Goal: Information Seeking & Learning: Learn about a topic

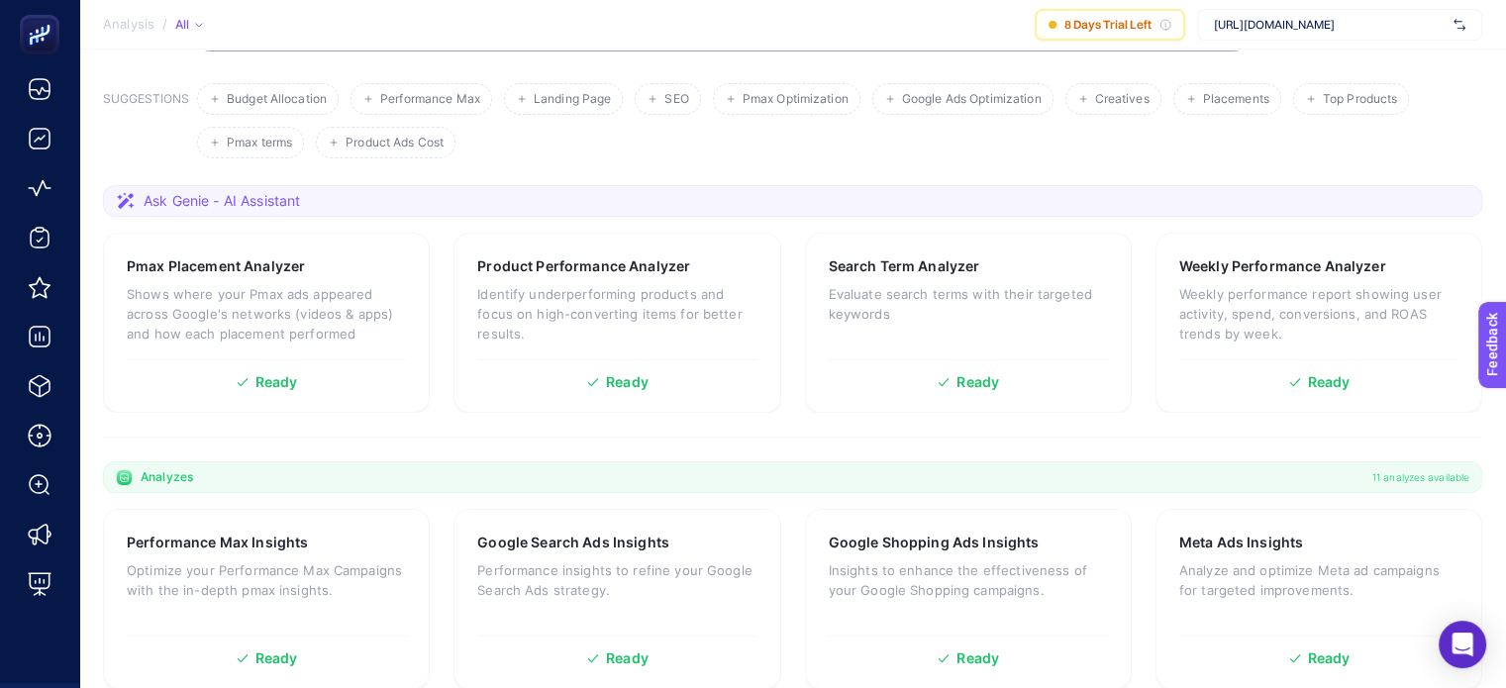
scroll to position [396, 0]
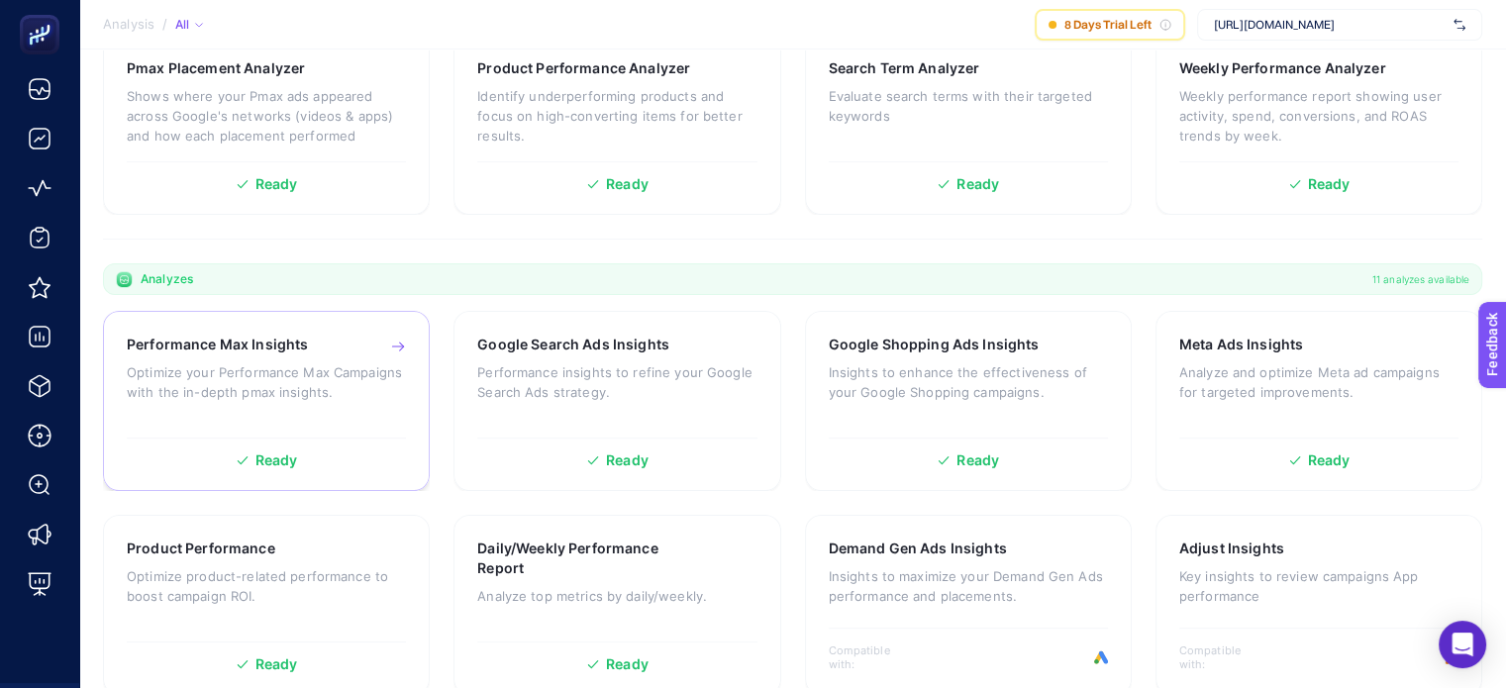
click at [274, 378] on p "Optimize your Performance Max Campaigns with the in-depth pmax insights." at bounding box center [266, 382] width 279 height 40
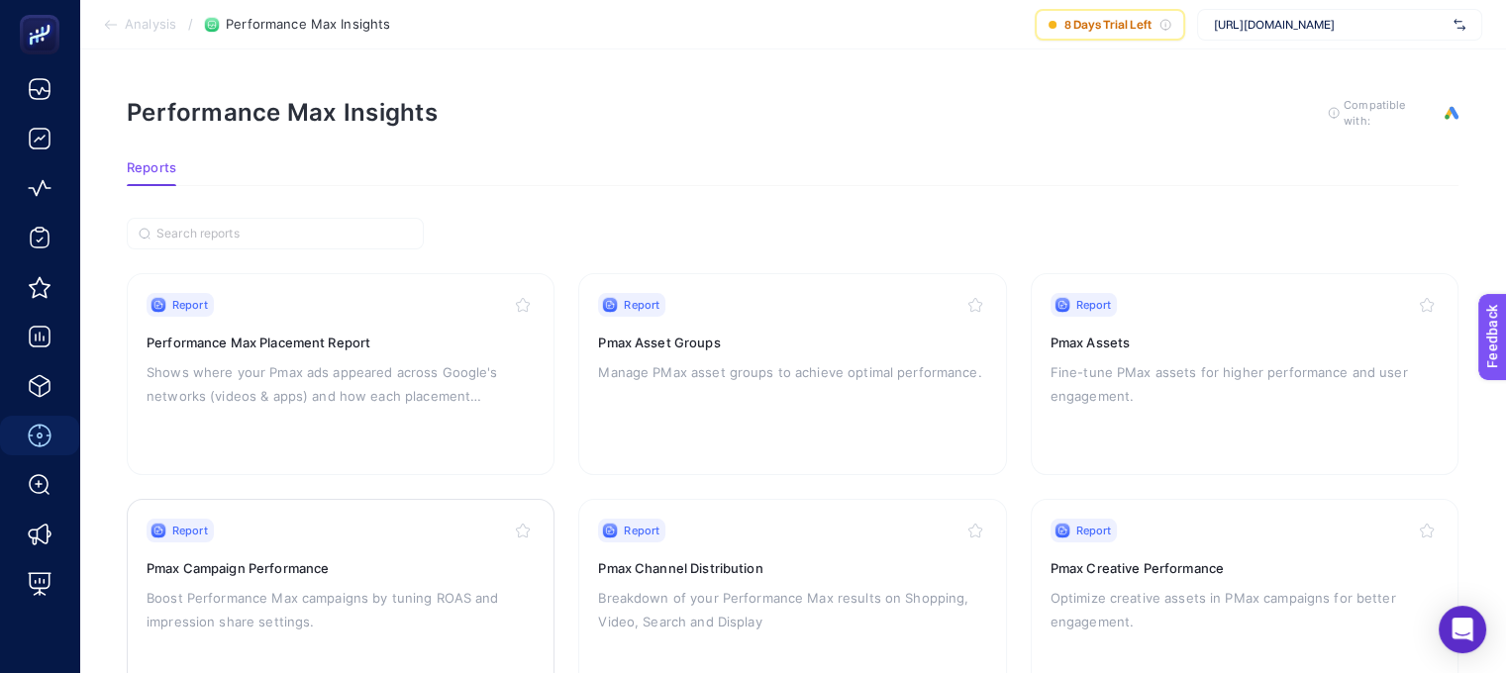
click at [309, 586] on p "Boost Performance Max campaigns by tuning ROAS and impression share settings." at bounding box center [341, 610] width 388 height 48
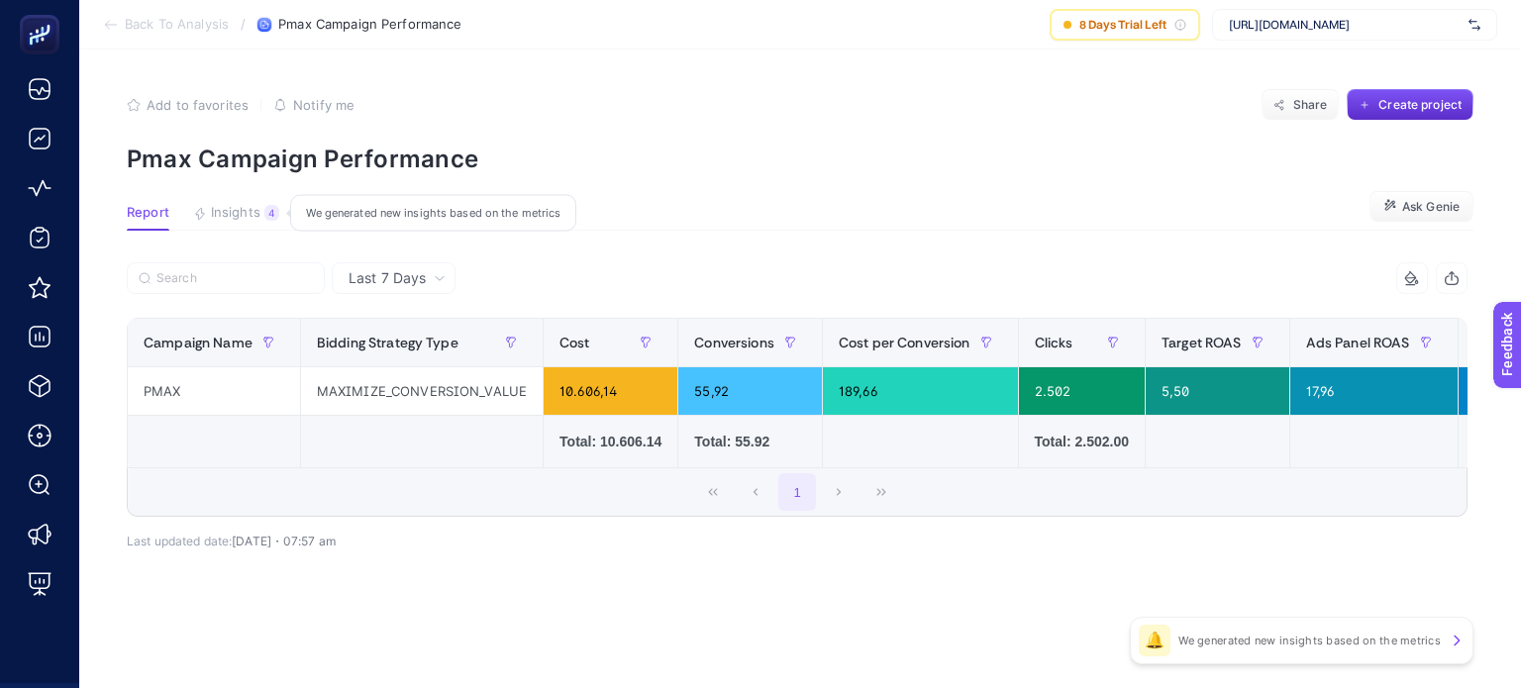
click at [254, 210] on span "Insights" at bounding box center [236, 213] width 50 height 16
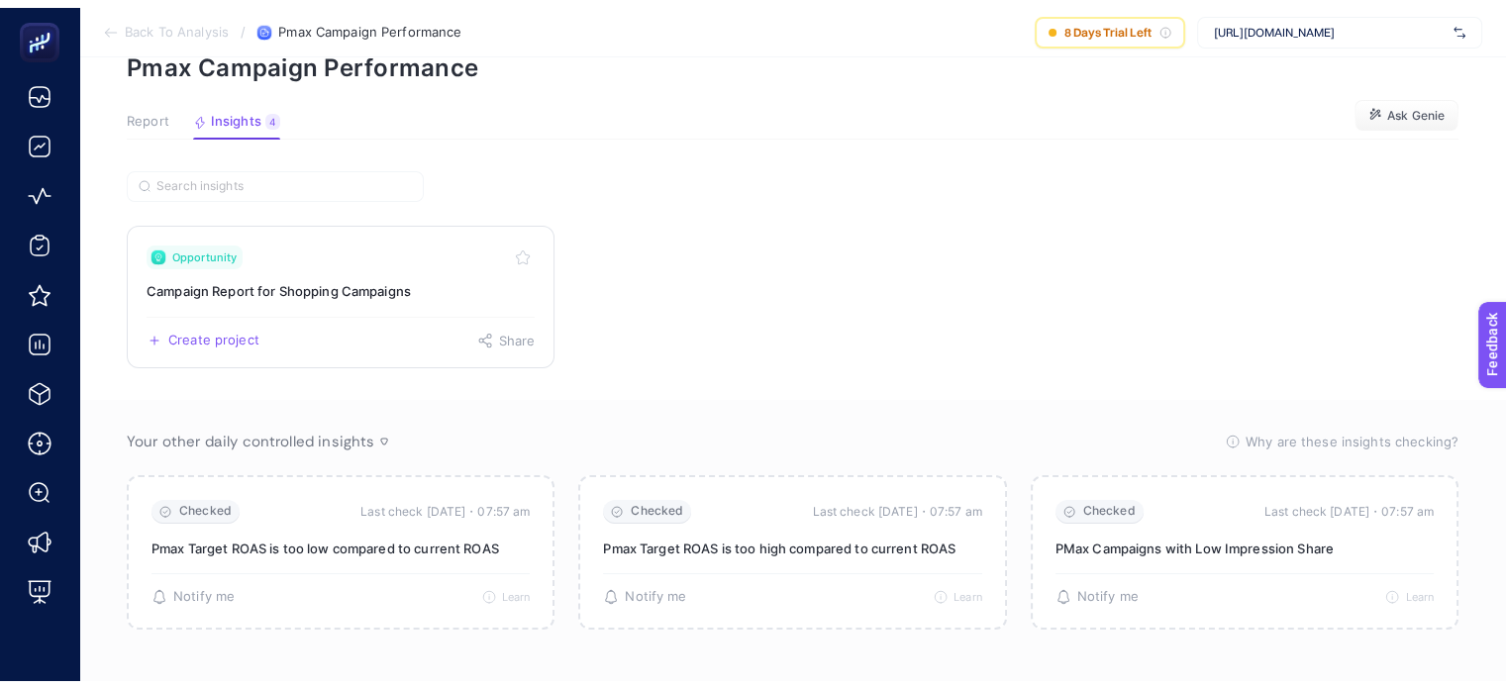
scroll to position [110, 0]
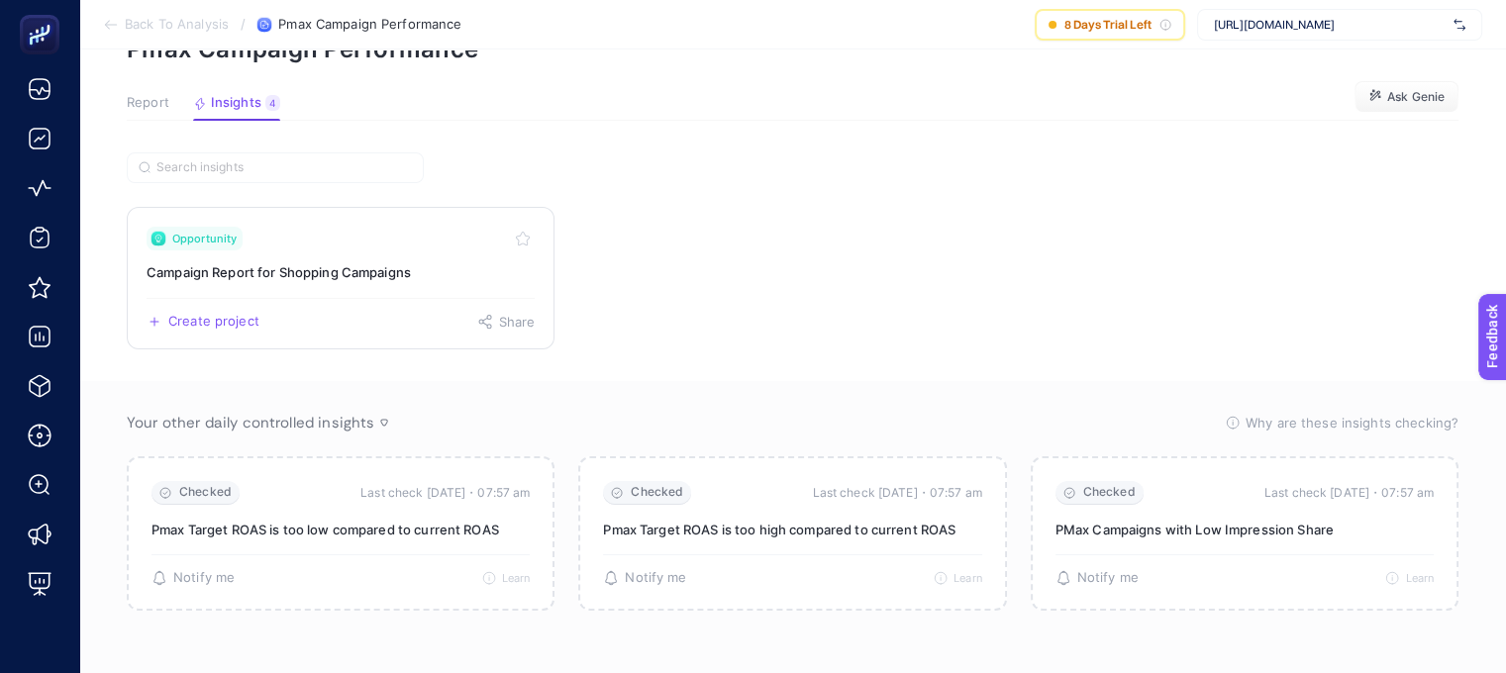
click at [377, 265] on h3 "Campaign Report for Shopping Campaigns" at bounding box center [341, 272] width 388 height 20
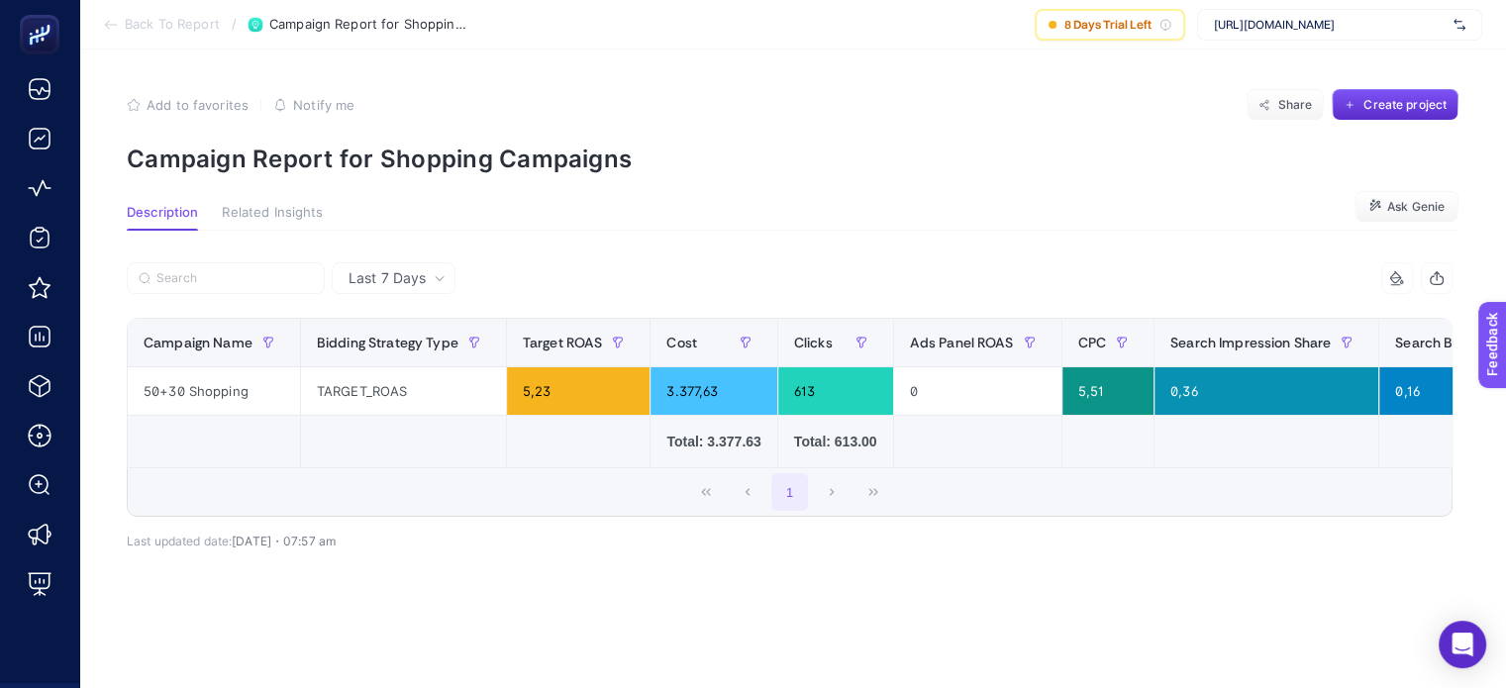
click at [304, 213] on span "Related Insights" at bounding box center [272, 213] width 101 height 16
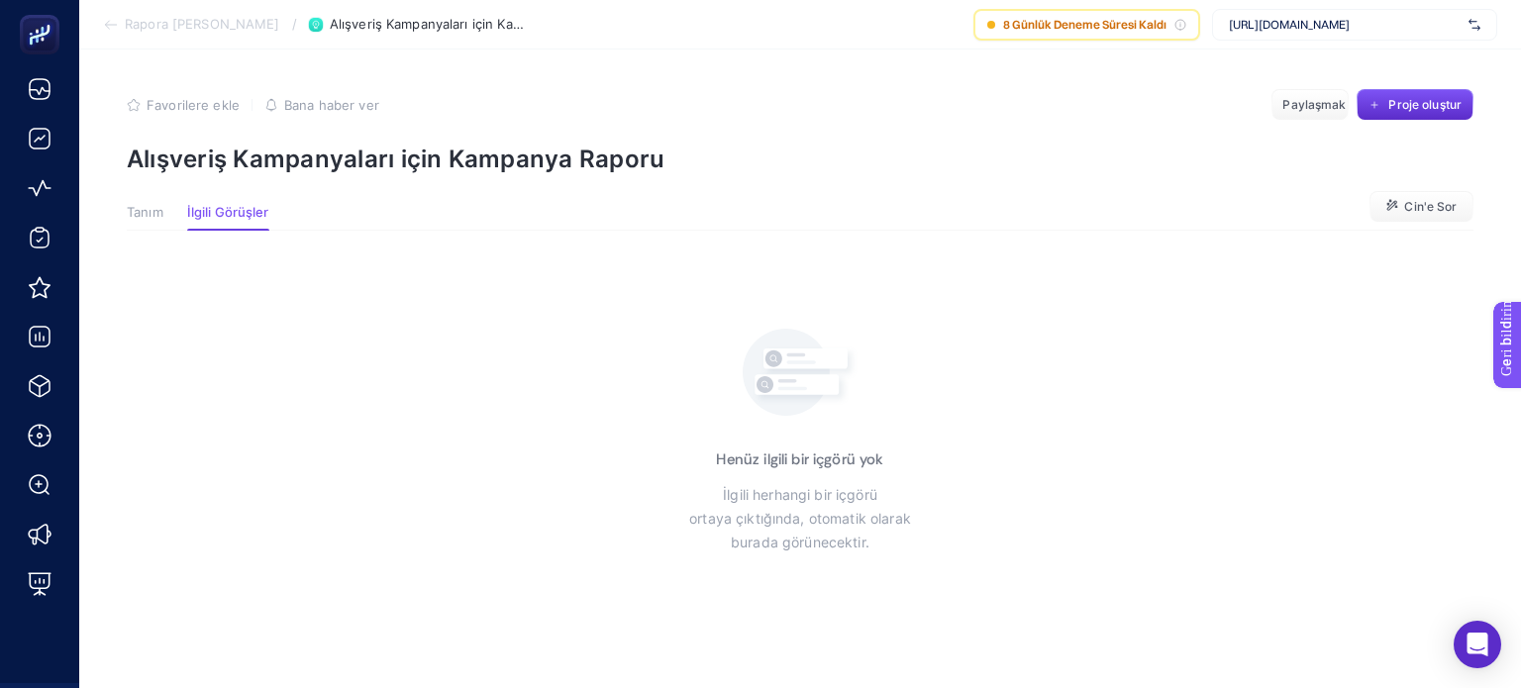
click at [153, 217] on font "Tanım" at bounding box center [145, 212] width 37 height 16
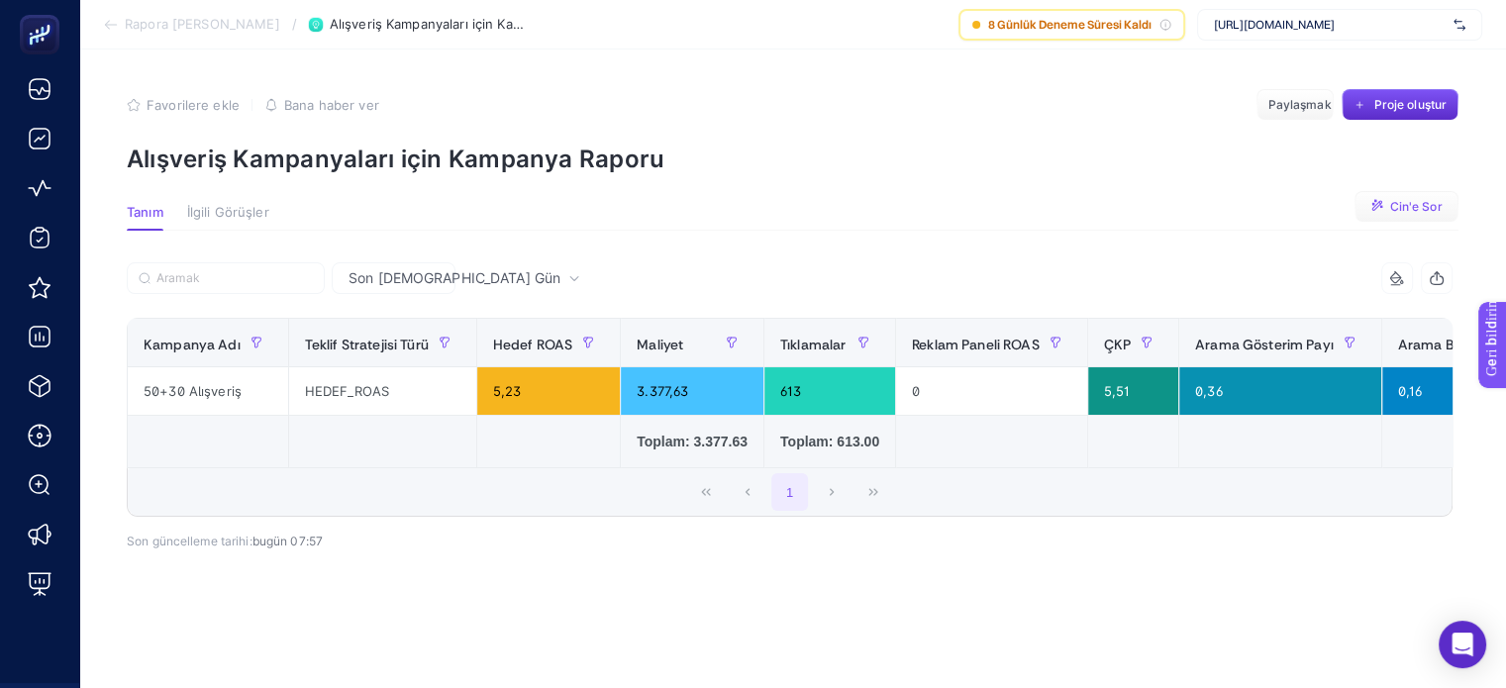
click at [1427, 205] on font "Cin'e Sor" at bounding box center [1415, 206] width 52 height 15
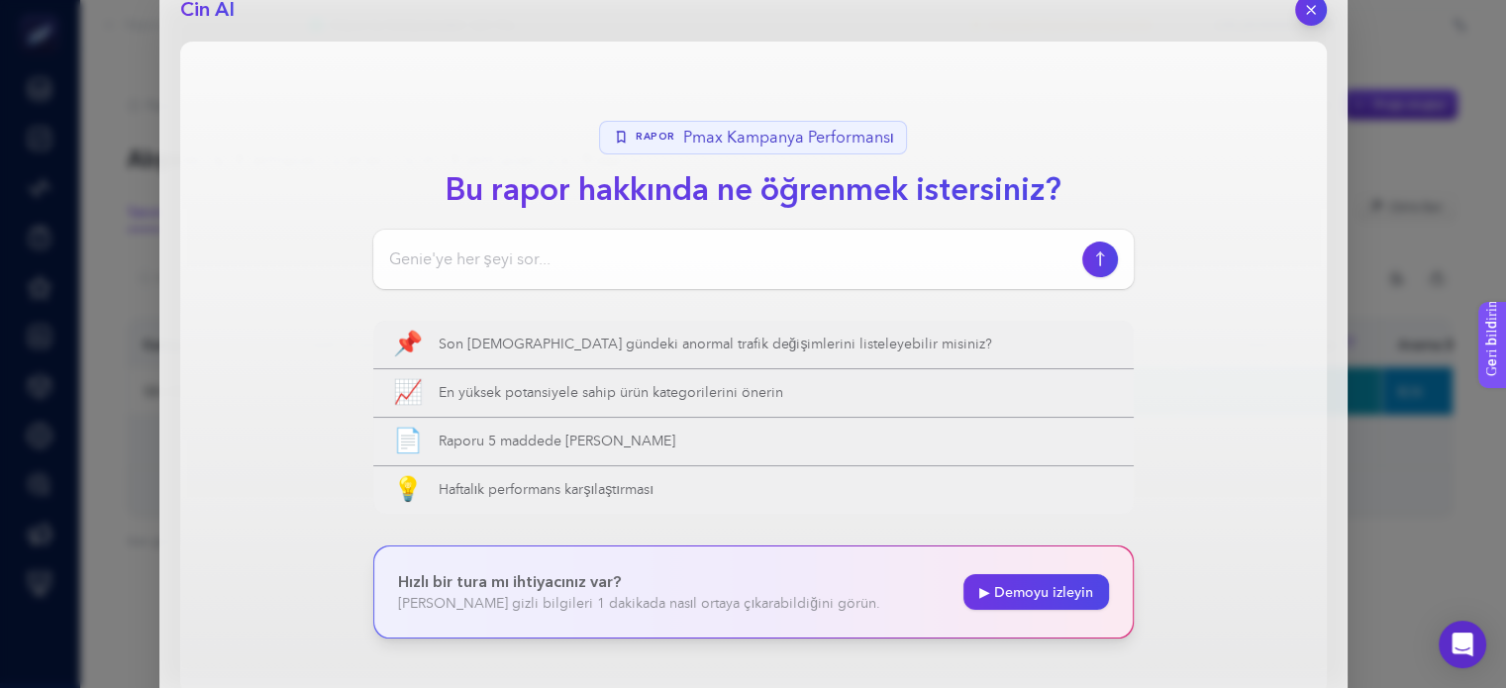
click at [507, 249] on input at bounding box center [731, 260] width 685 height 24
type input "bu raporda ne öneriyorsun"
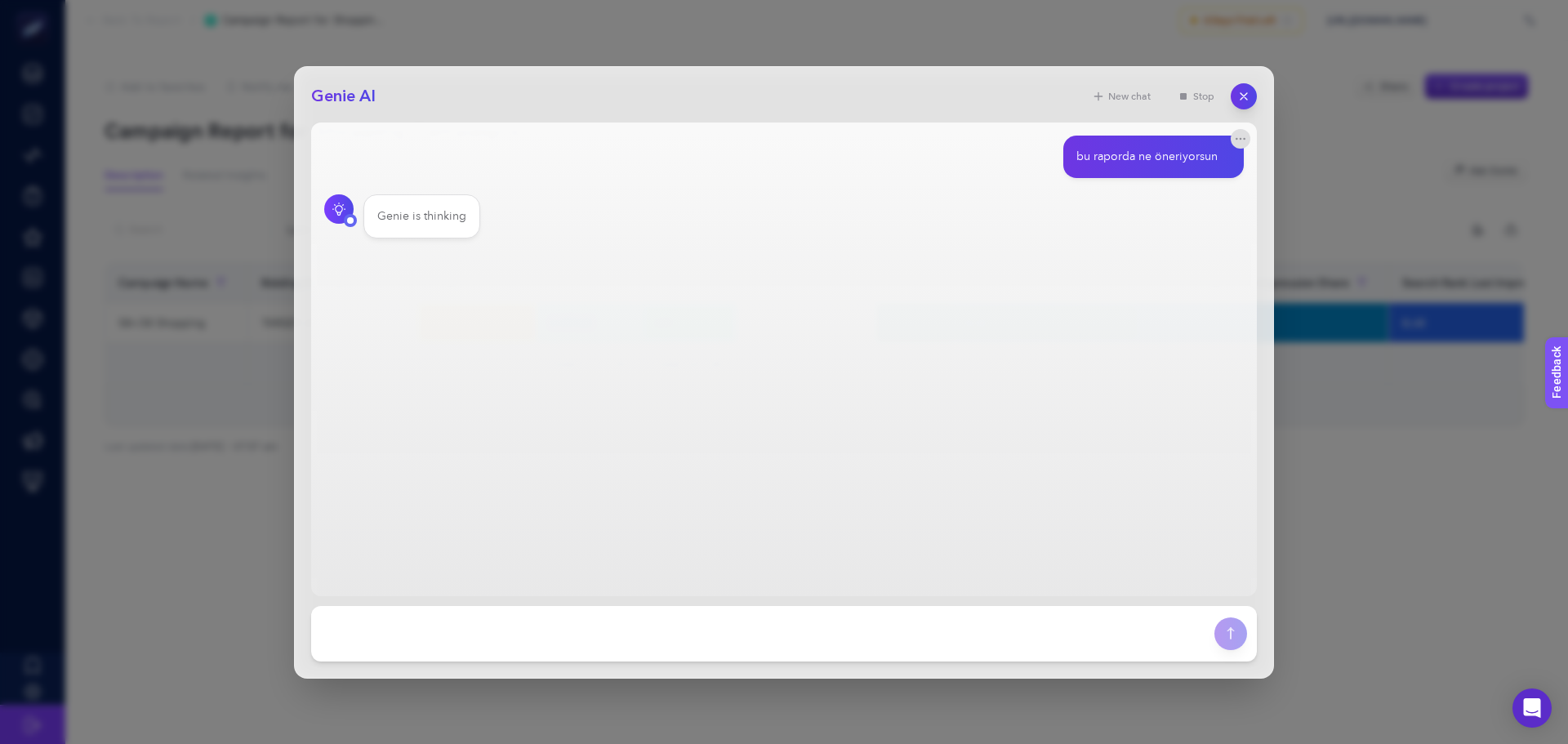
click at [441, 251] on main "bu raporda ne öneriyorsun Genie is thinking" at bounding box center [784, 360] width 946 height 473
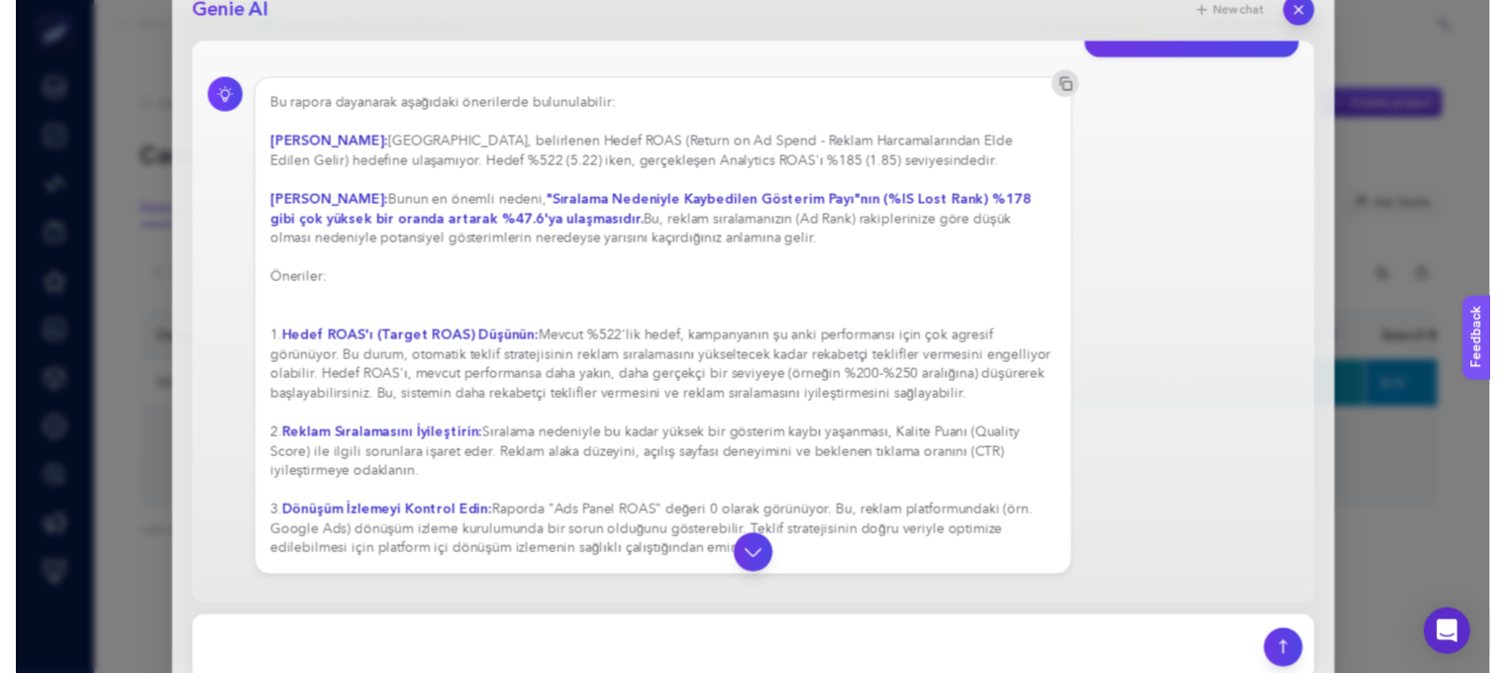
scroll to position [41, 0]
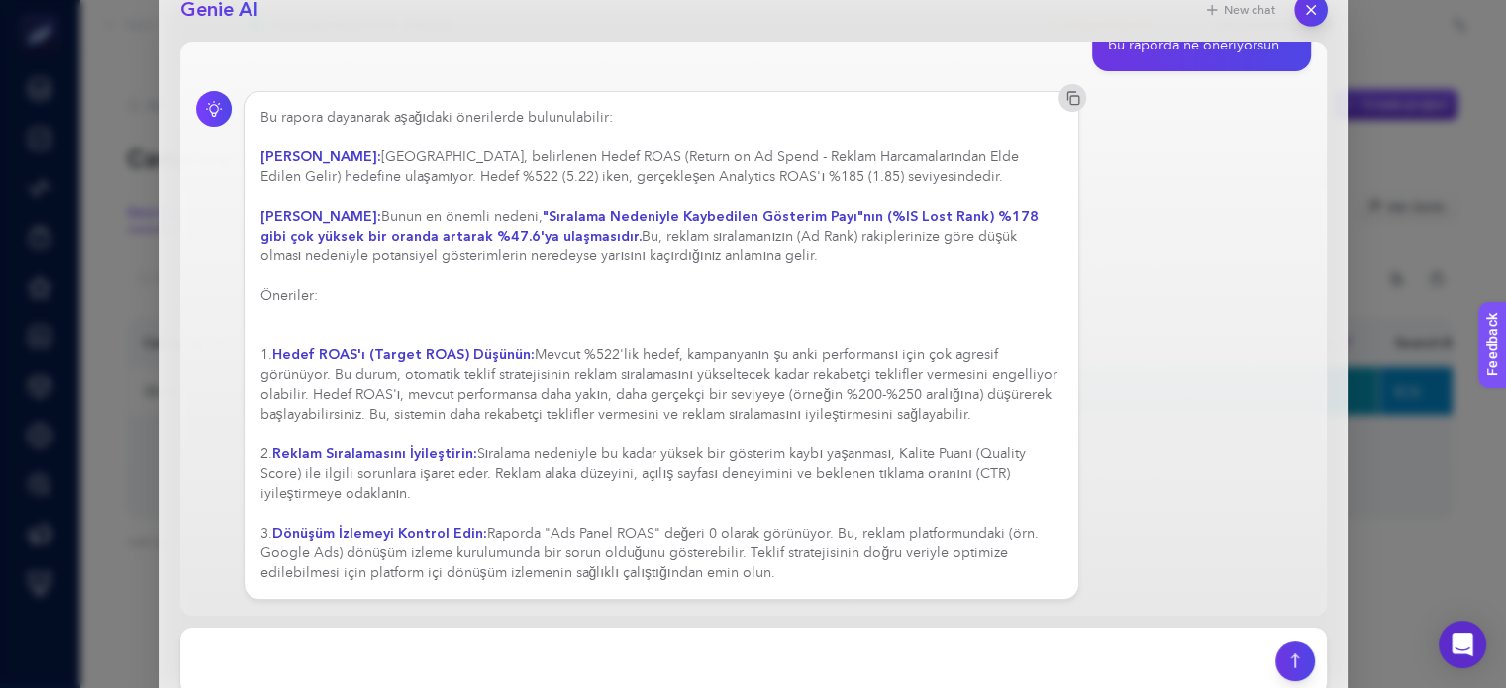
click at [1311, 8] on icon "button" at bounding box center [1310, 9] width 17 height 17
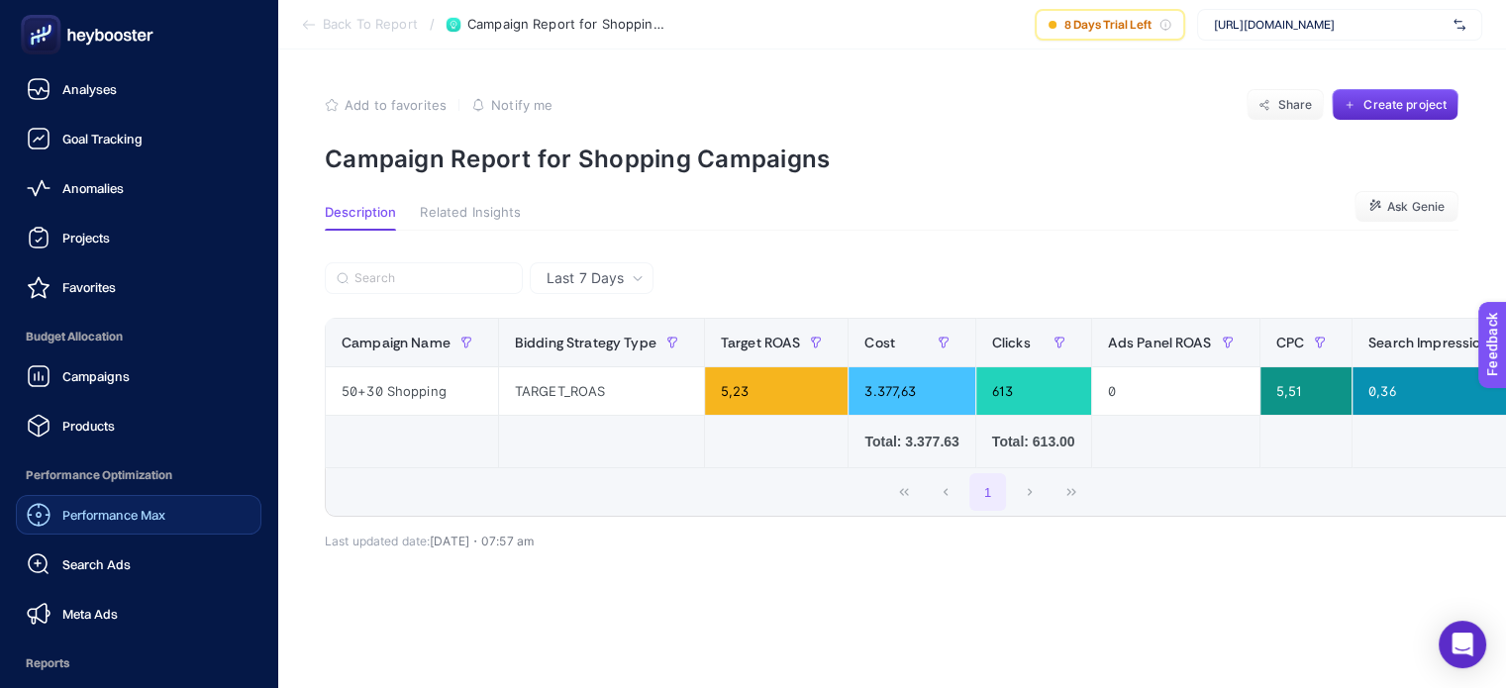
click at [119, 524] on div "Performance Max" at bounding box center [96, 515] width 139 height 24
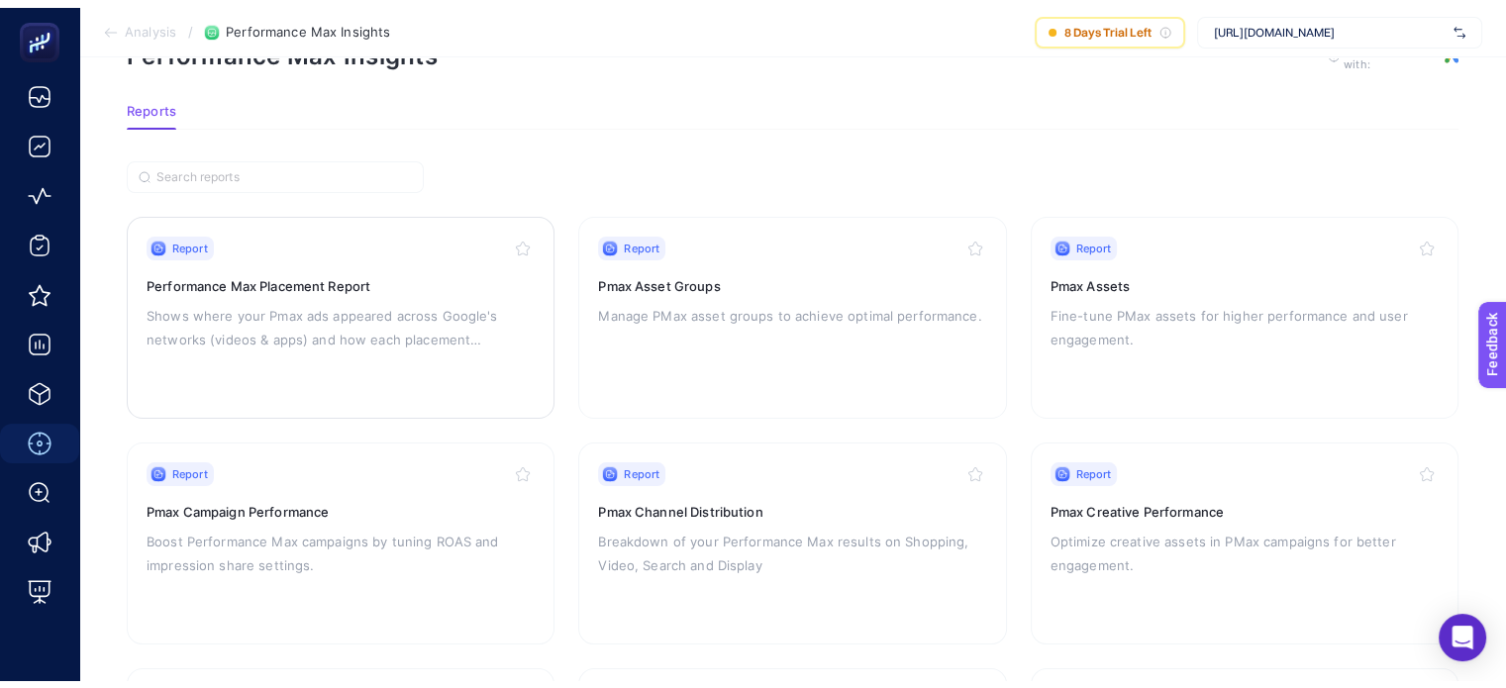
scroll to position [99, 0]
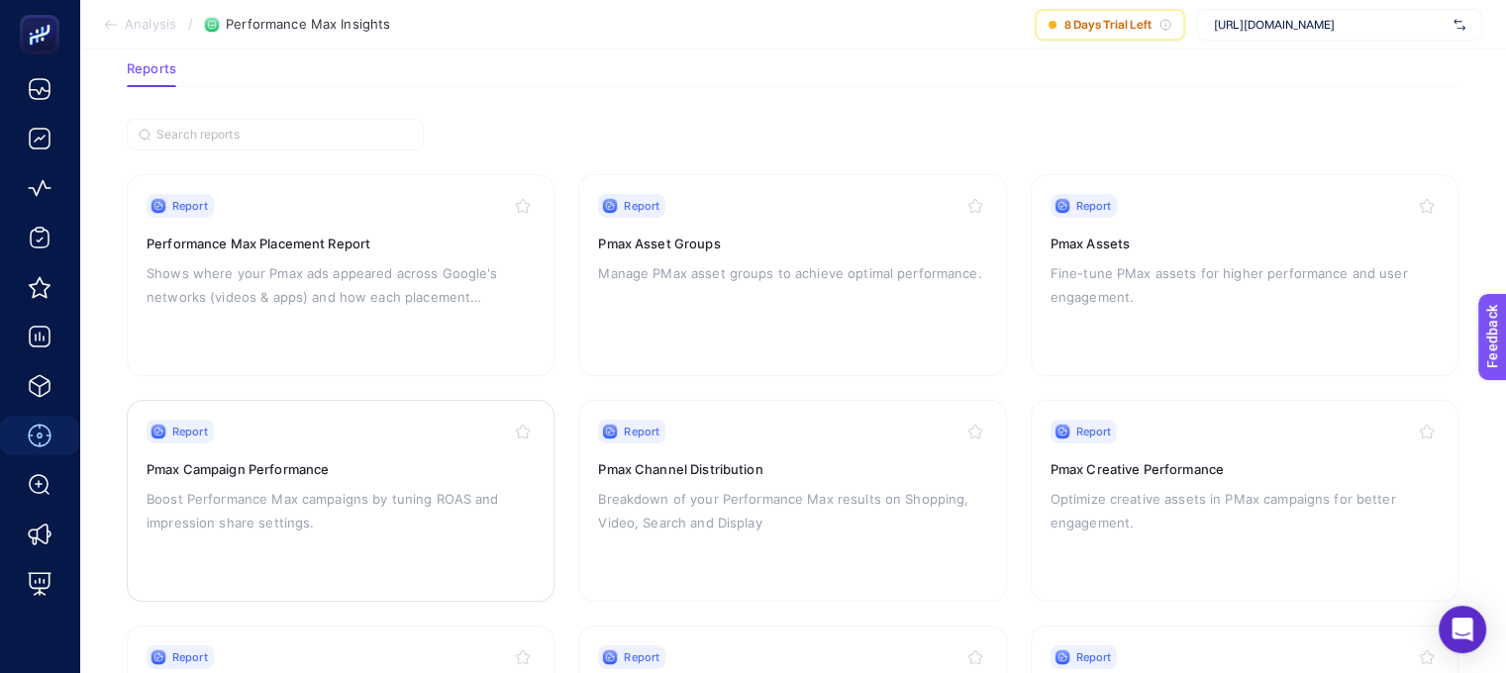
click at [350, 491] on p "Boost Performance Max campaigns by tuning ROAS and impression share settings." at bounding box center [341, 511] width 388 height 48
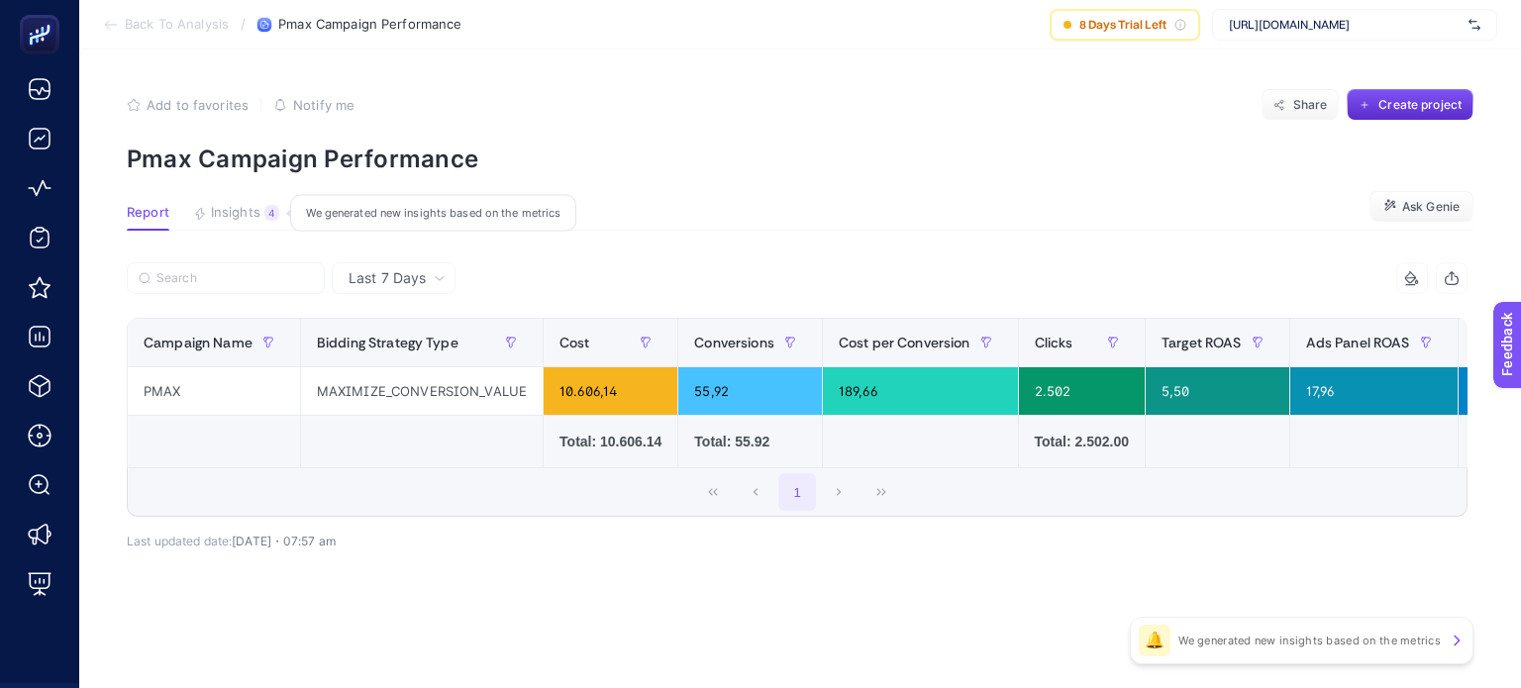
click at [255, 220] on span "Insights" at bounding box center [236, 213] width 50 height 16
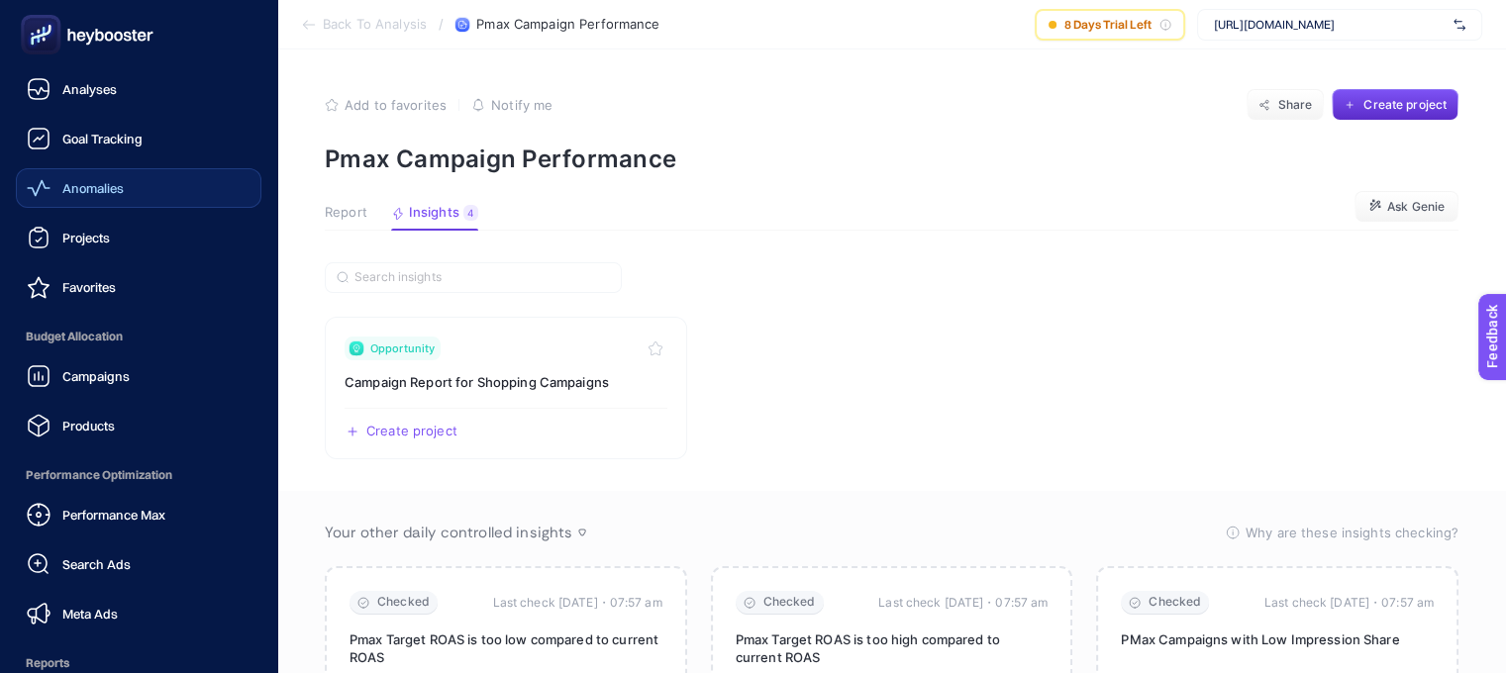
click at [90, 182] on span "Anomalies" at bounding box center [92, 188] width 61 height 16
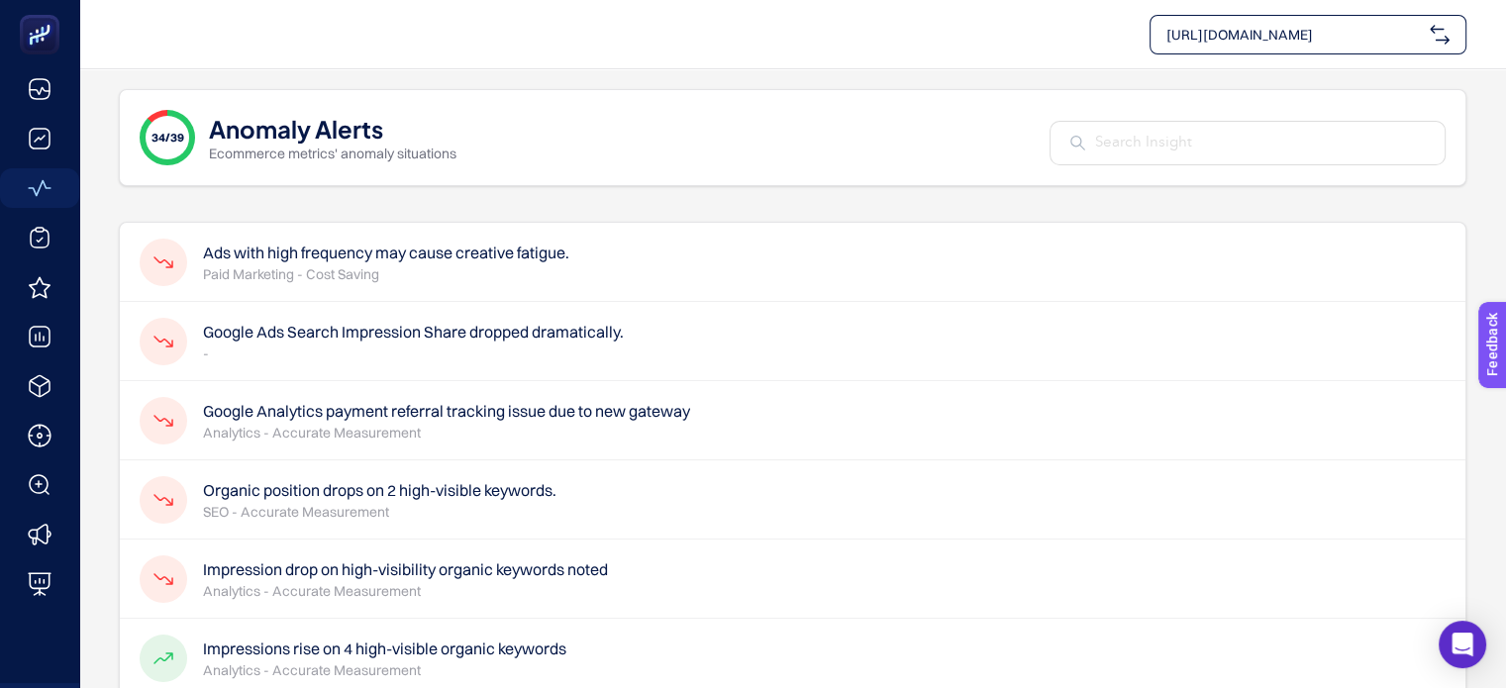
click at [451, 411] on h4 "Google Analytics payment referral tracking issue due to new gateway" at bounding box center [446, 411] width 487 height 24
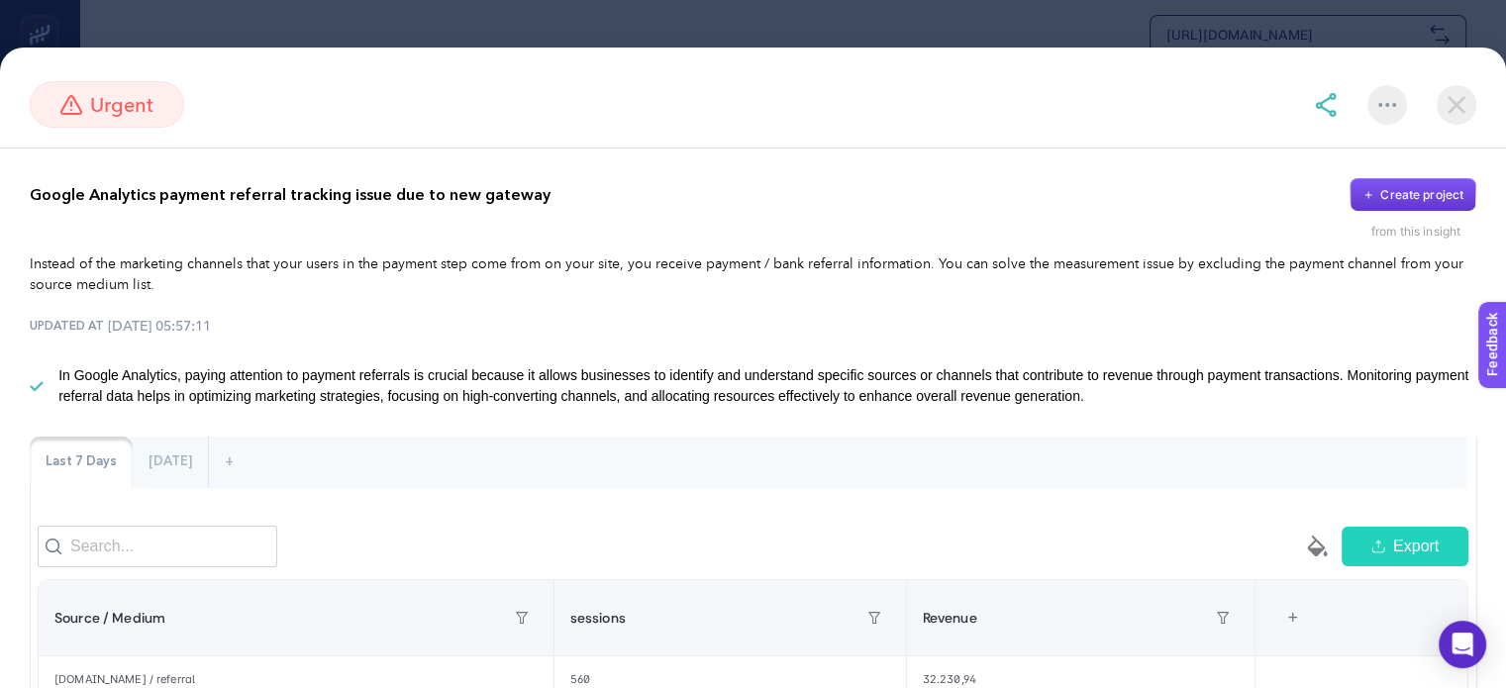
click at [1397, 204] on button "Create project" at bounding box center [1413, 195] width 127 height 34
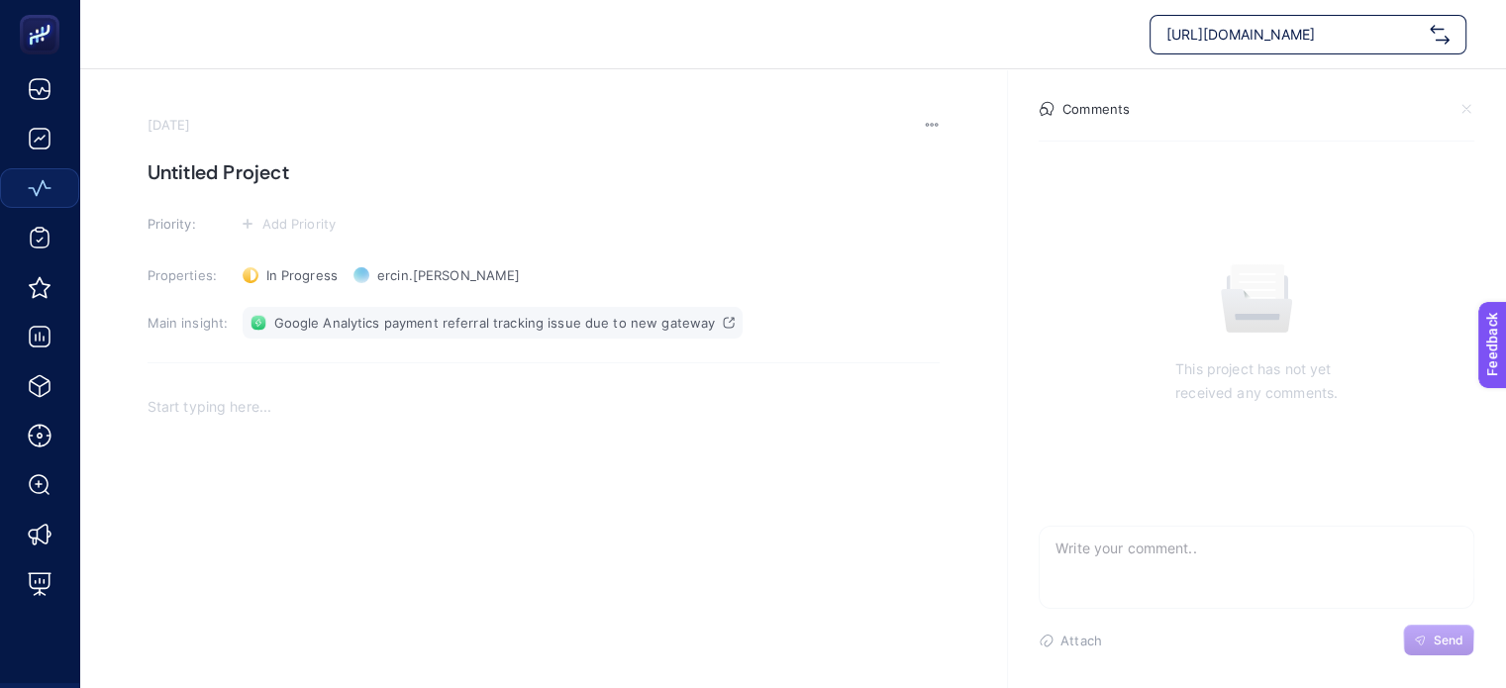
click at [678, 332] on link "Google Analytics payment referral tracking issue due to new gateway" at bounding box center [493, 323] width 501 height 32
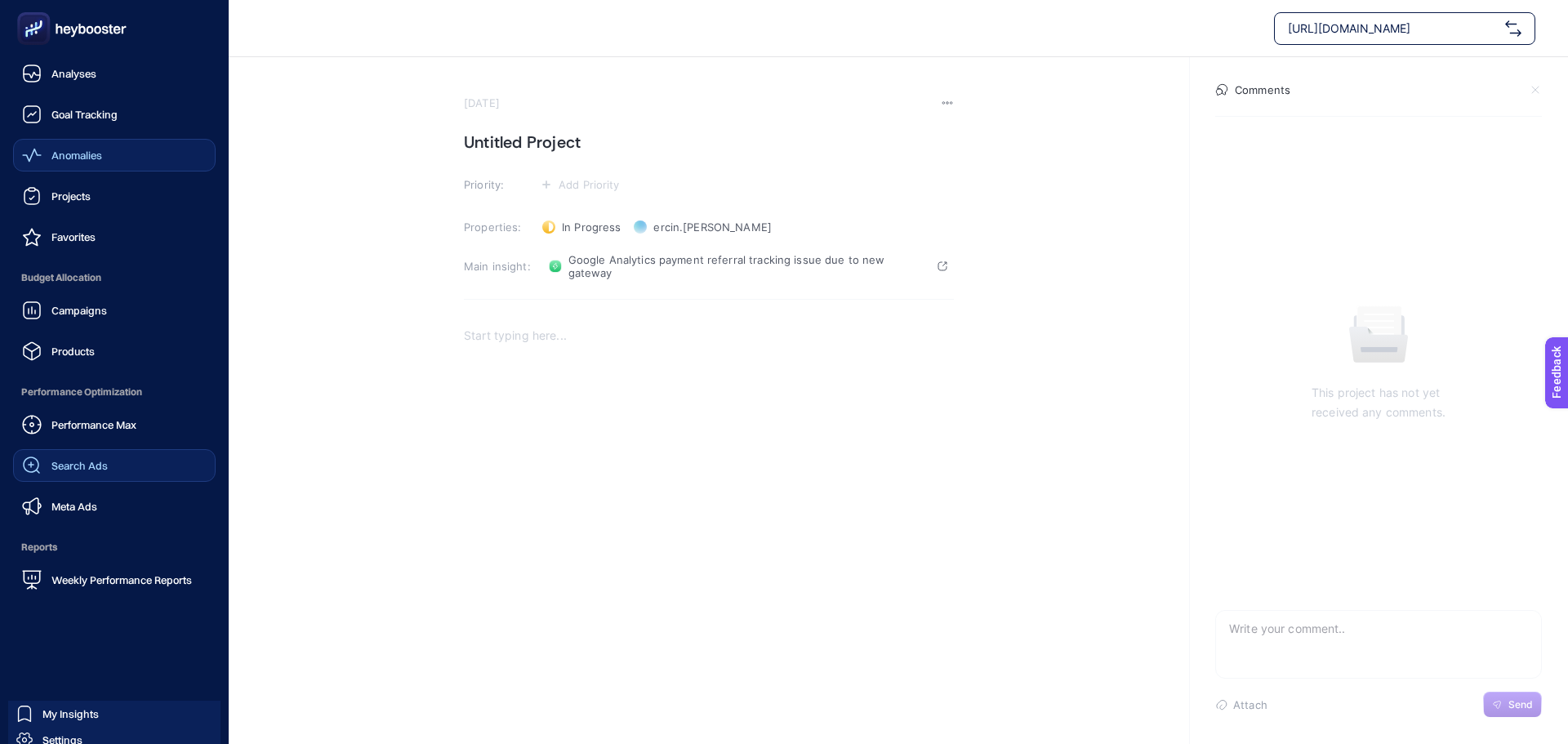
click at [89, 470] on span "Search Ads" at bounding box center [79, 466] width 56 height 13
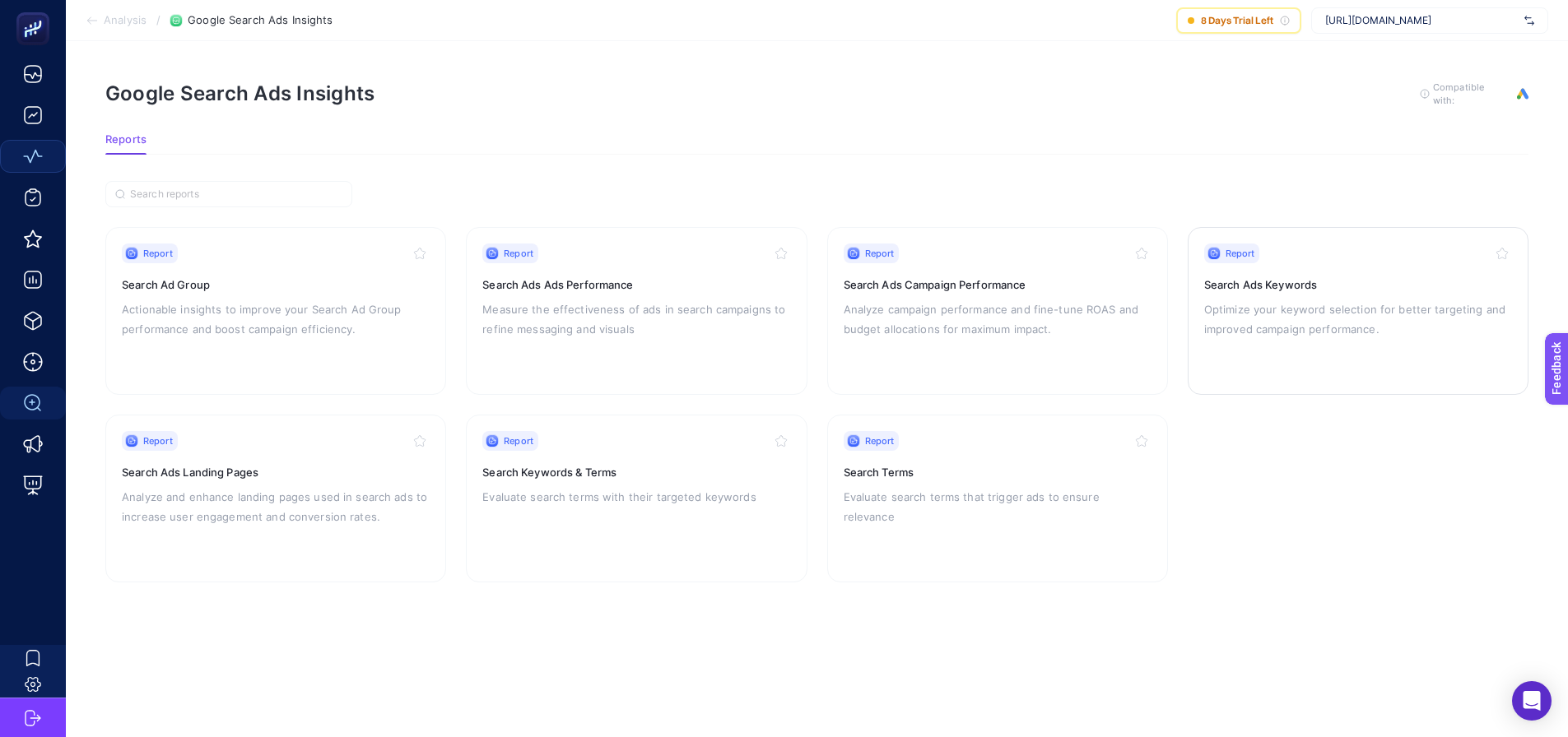
click at [1288, 282] on h3 "Search Ads Keywords" at bounding box center [1358, 285] width 308 height 17
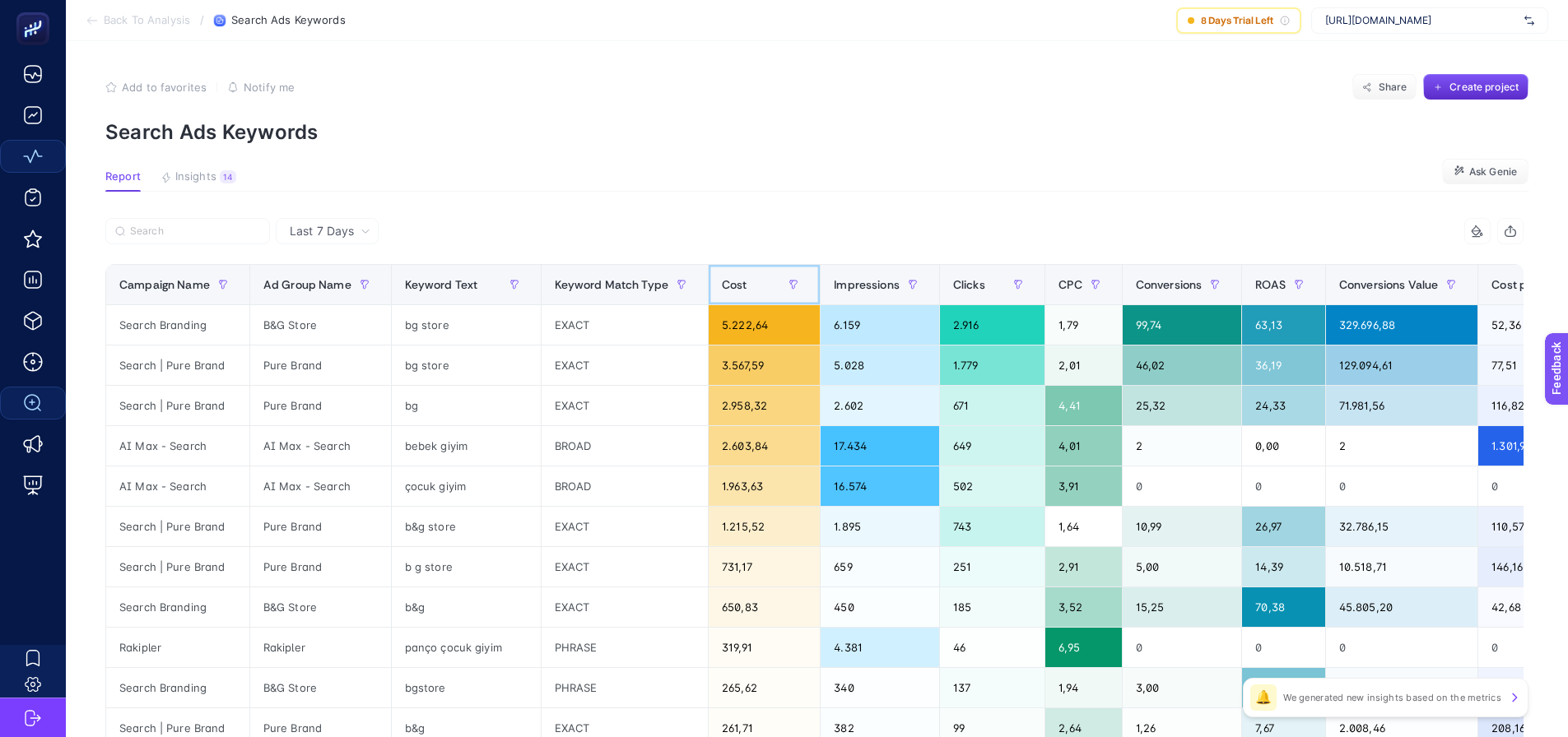
click at [737, 286] on span "Cost" at bounding box center [734, 285] width 26 height 13
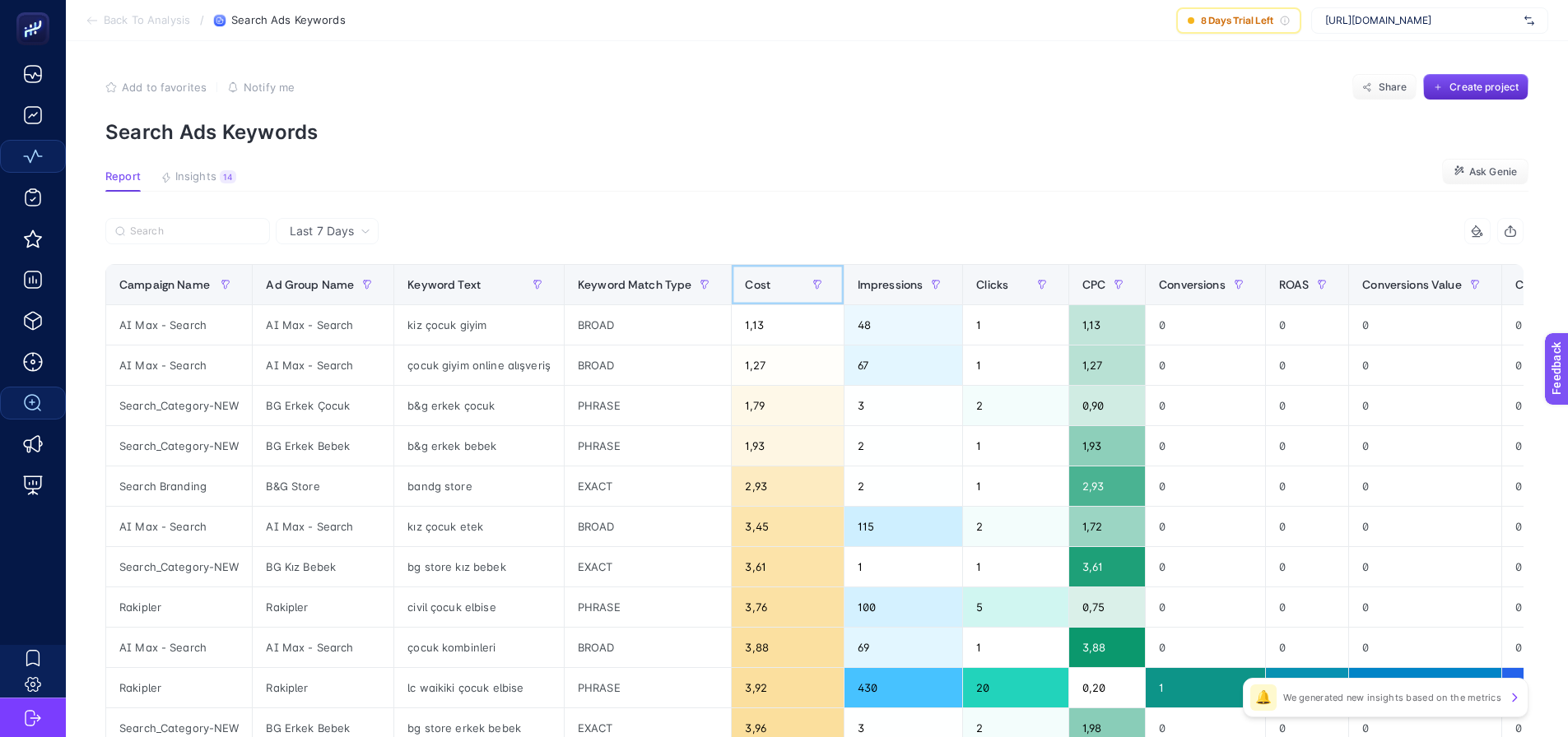
click at [746, 284] on span "Cost" at bounding box center [757, 285] width 26 height 13
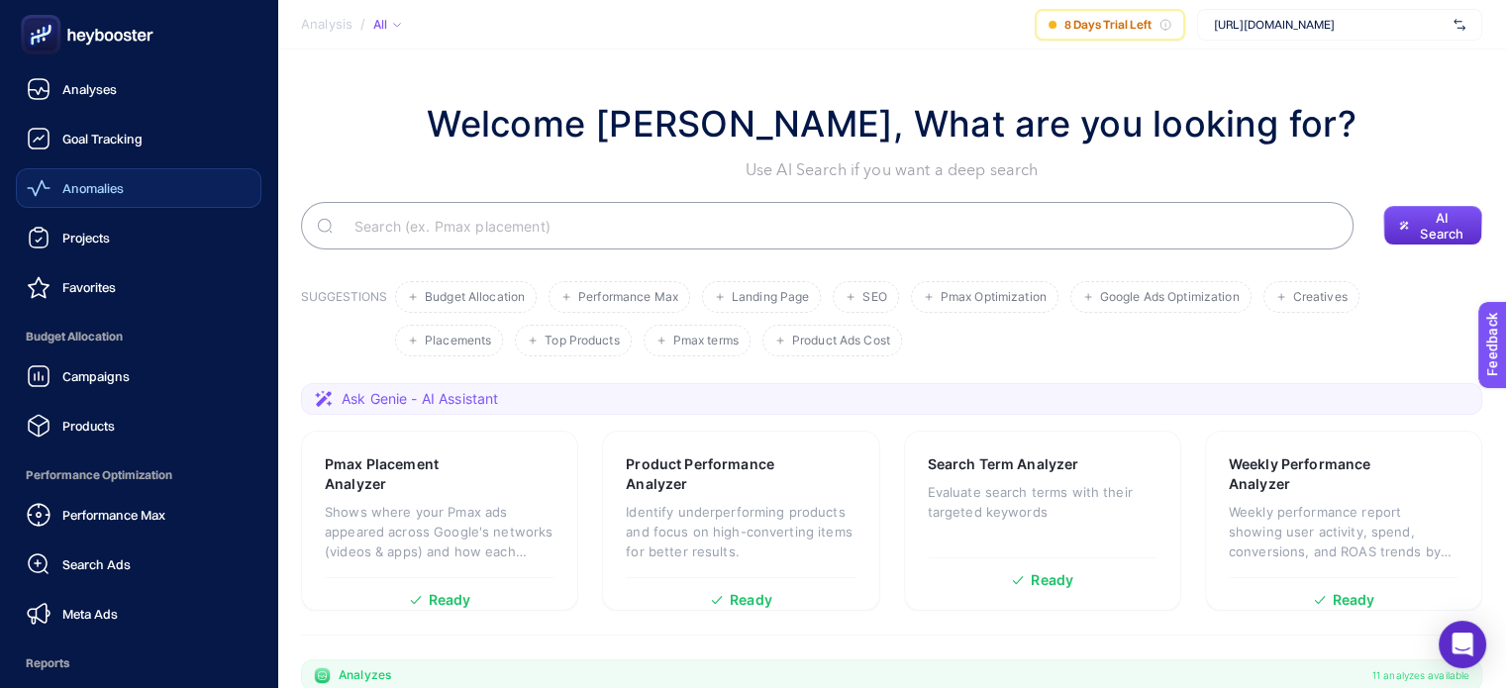
click at [117, 190] on span "Anomalies" at bounding box center [92, 188] width 61 height 16
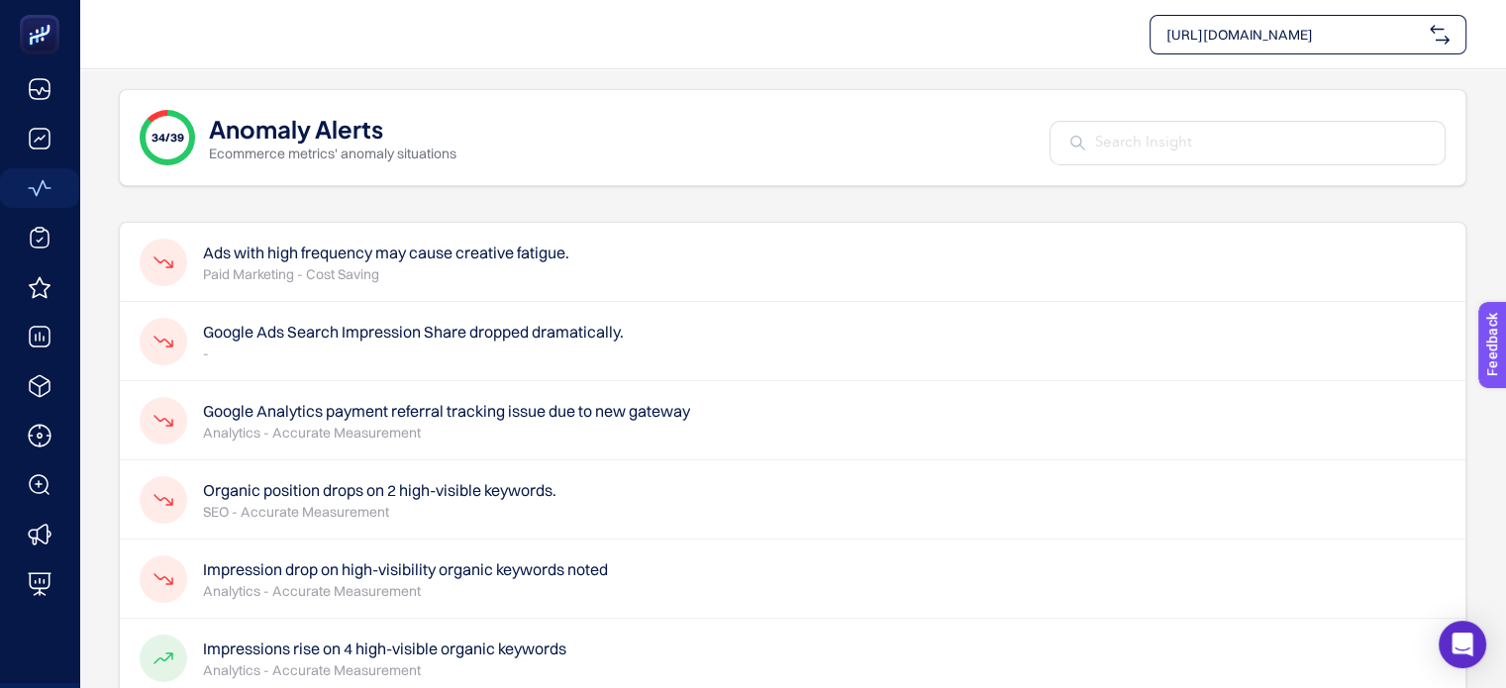
click at [413, 249] on h4 "Ads with high frequency may cause creative fatigue." at bounding box center [386, 253] width 366 height 24
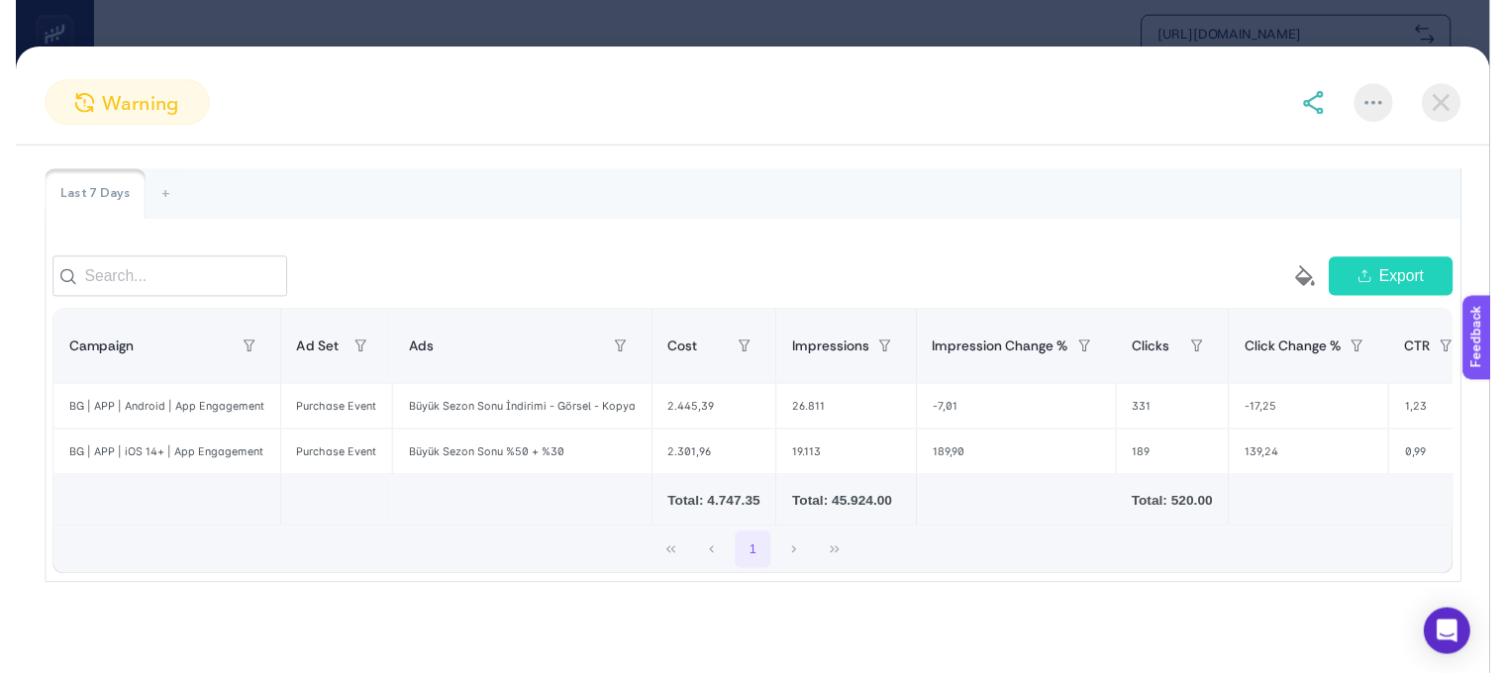
scroll to position [170, 0]
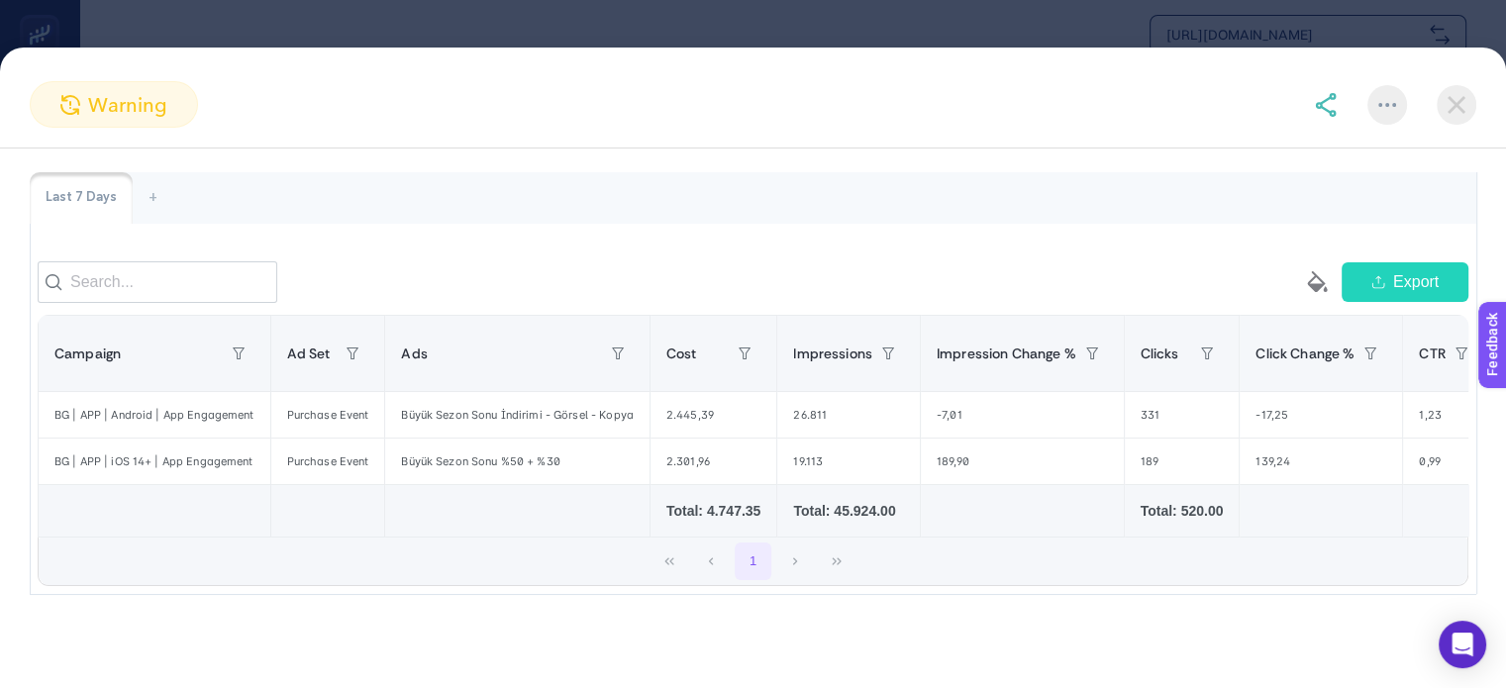
click at [1454, 103] on img at bounding box center [1457, 105] width 40 height 40
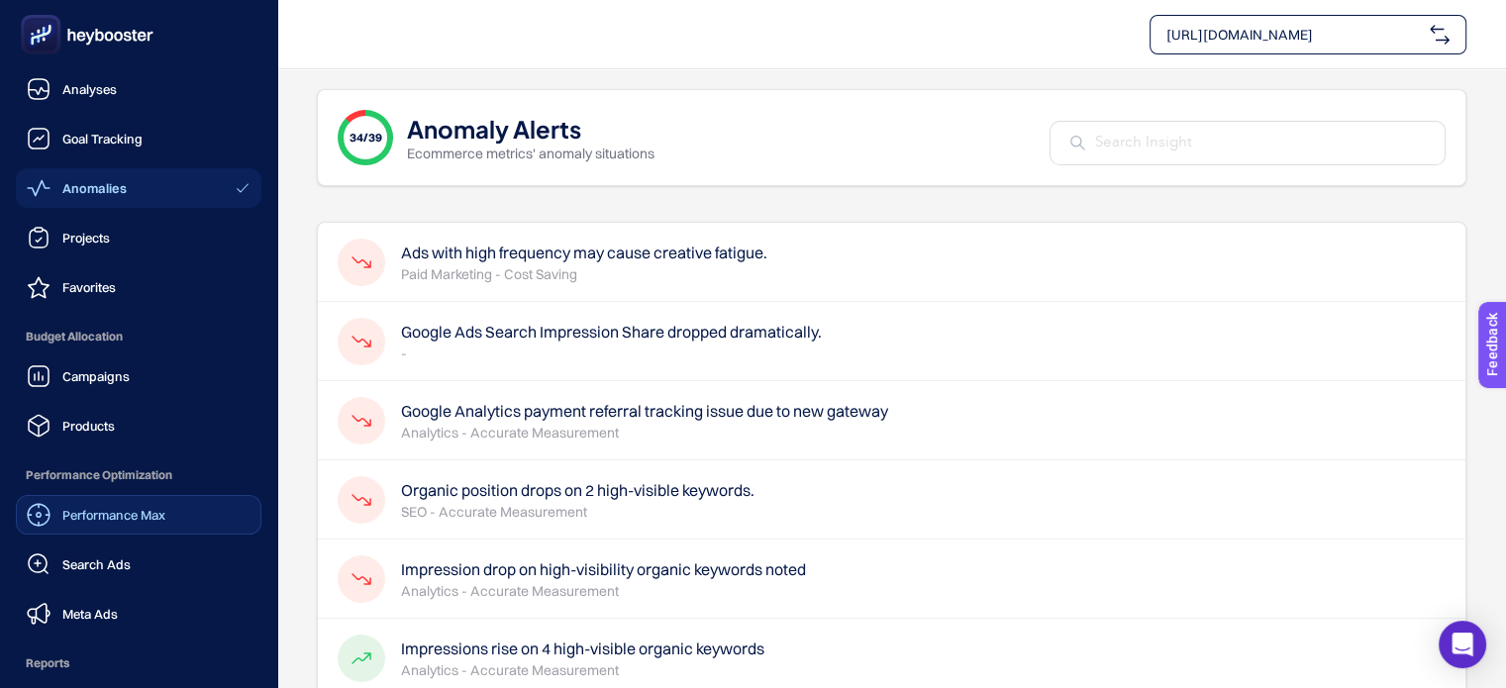
click at [120, 527] on link "Performance Max" at bounding box center [139, 515] width 246 height 40
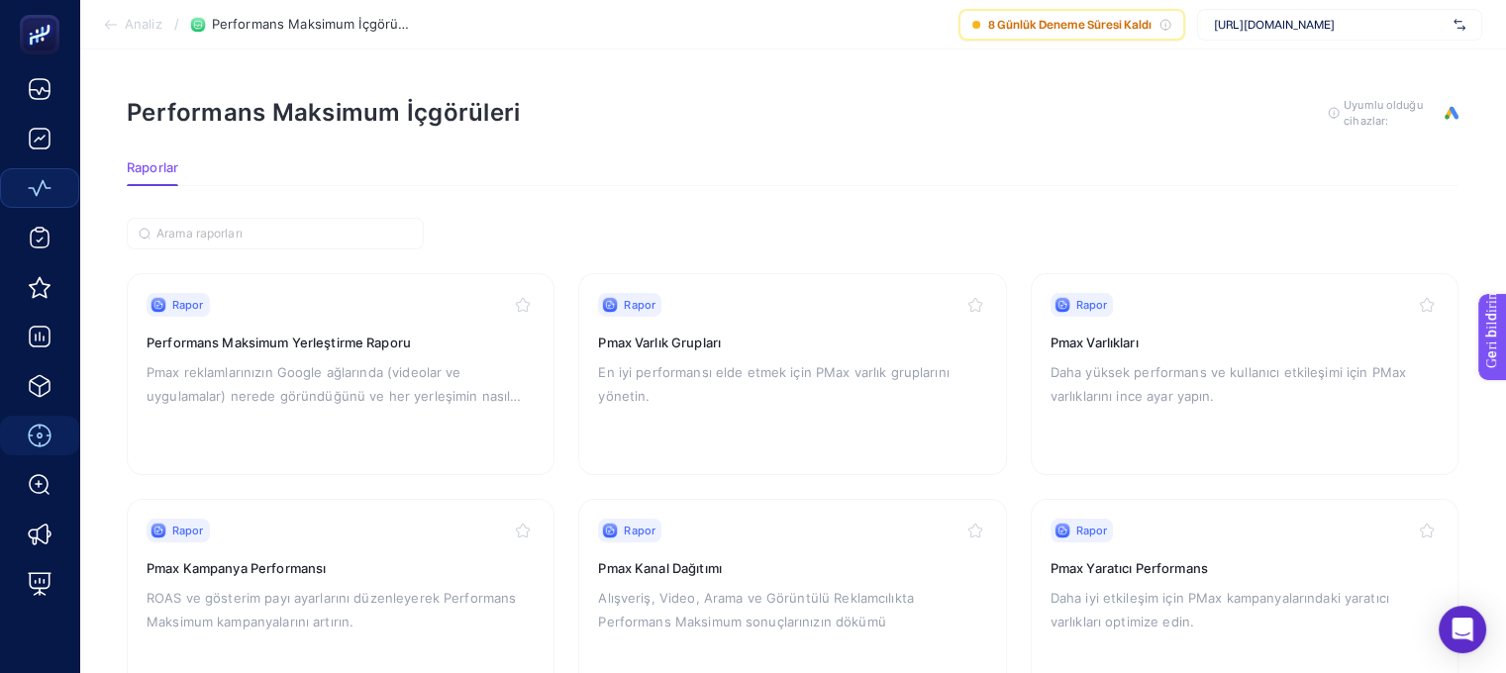
click at [562, 169] on section "Raporlar" at bounding box center [793, 173] width 1332 height 26
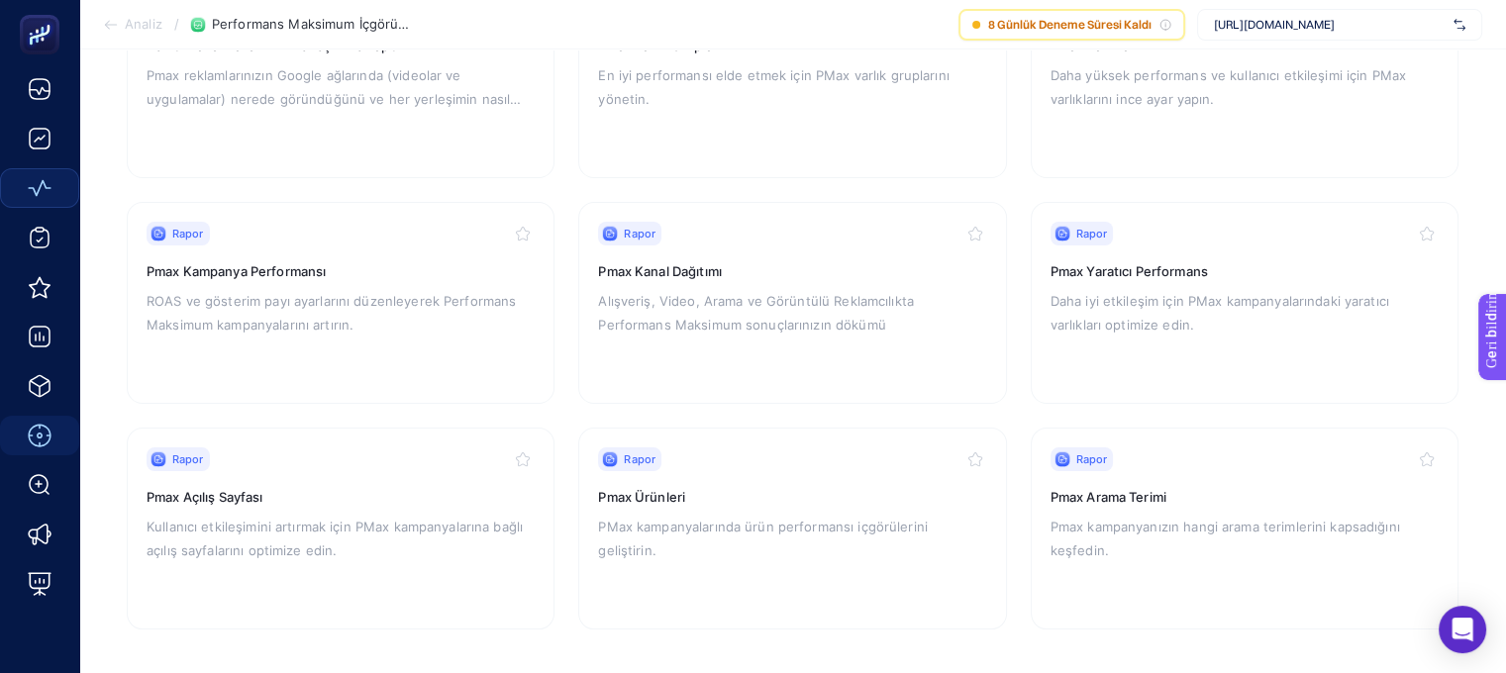
scroll to position [301, 0]
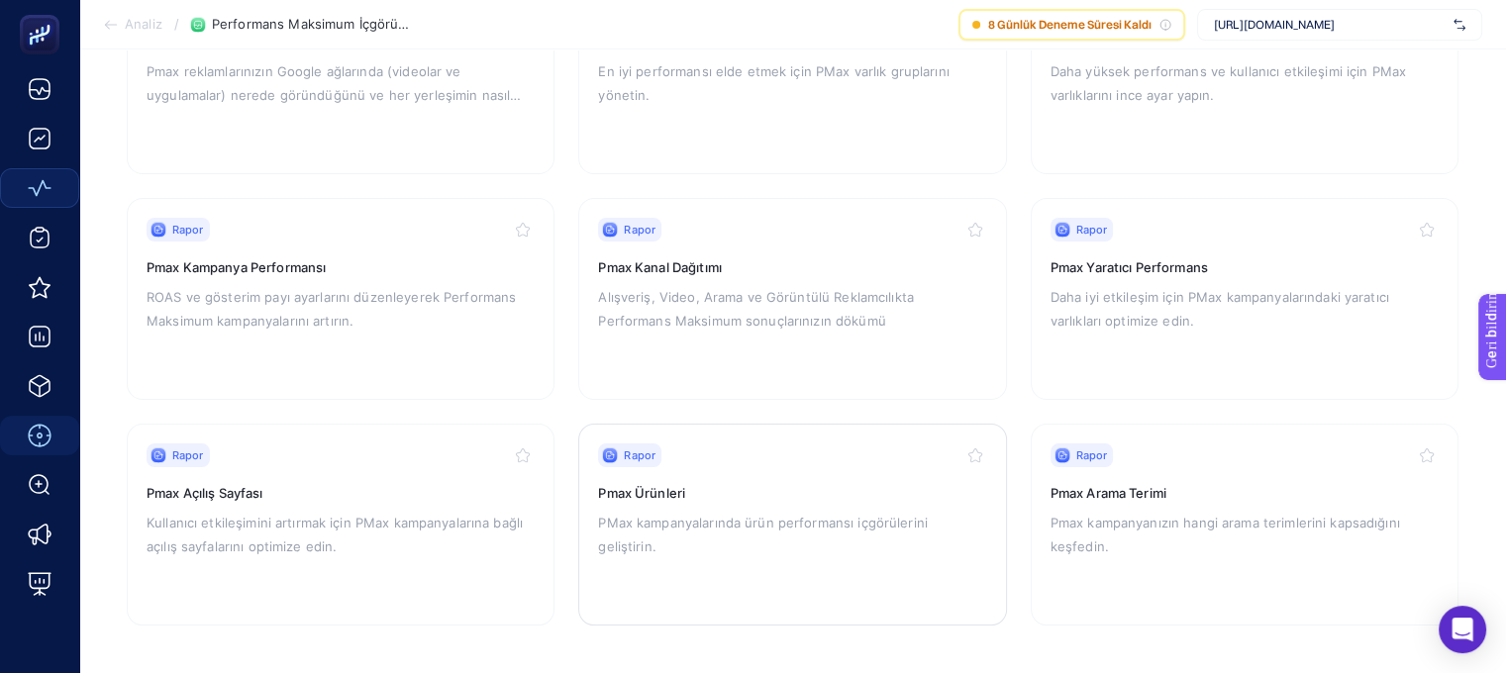
click at [729, 505] on div "Rapor Pmax Ürünleri PMax kampanyalarında ürün performansı içgörülerini geliştir…" at bounding box center [792, 525] width 388 height 162
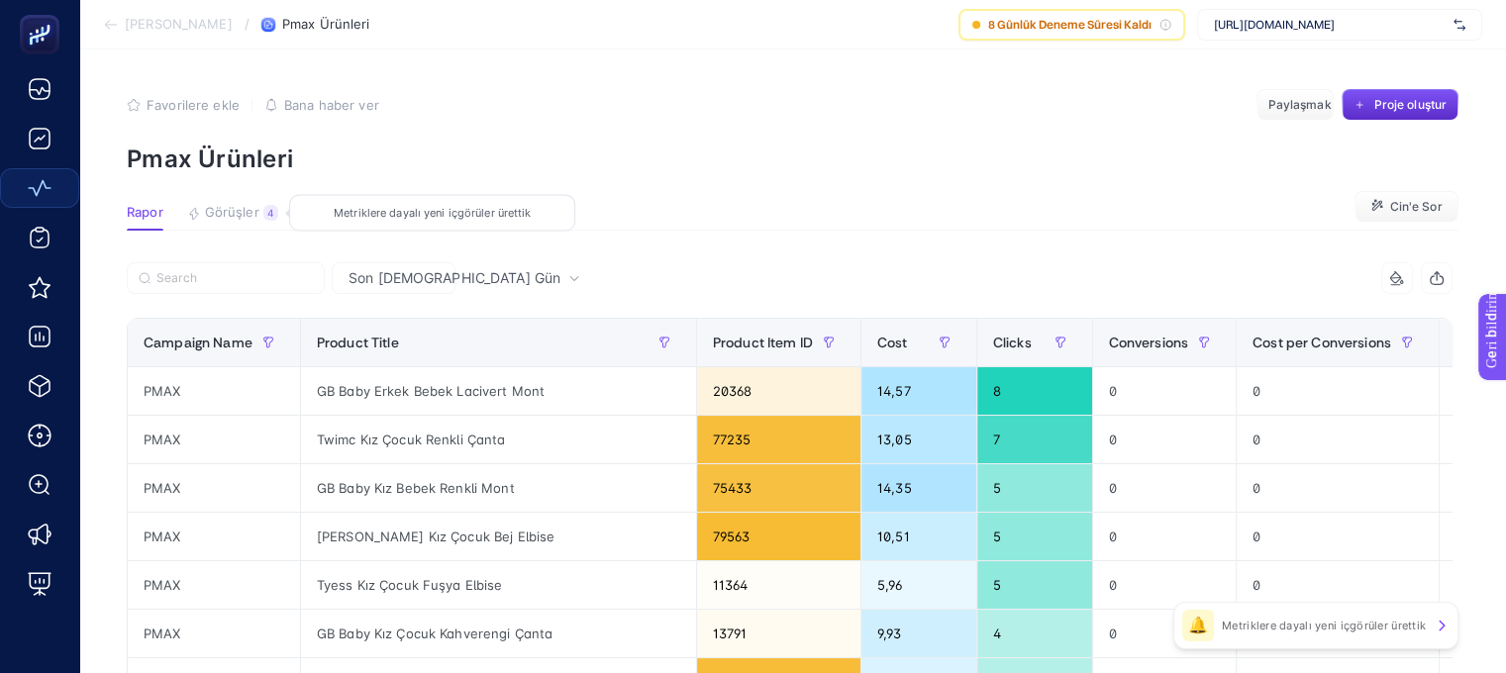
click at [242, 206] on font "Görüşler" at bounding box center [232, 212] width 54 height 16
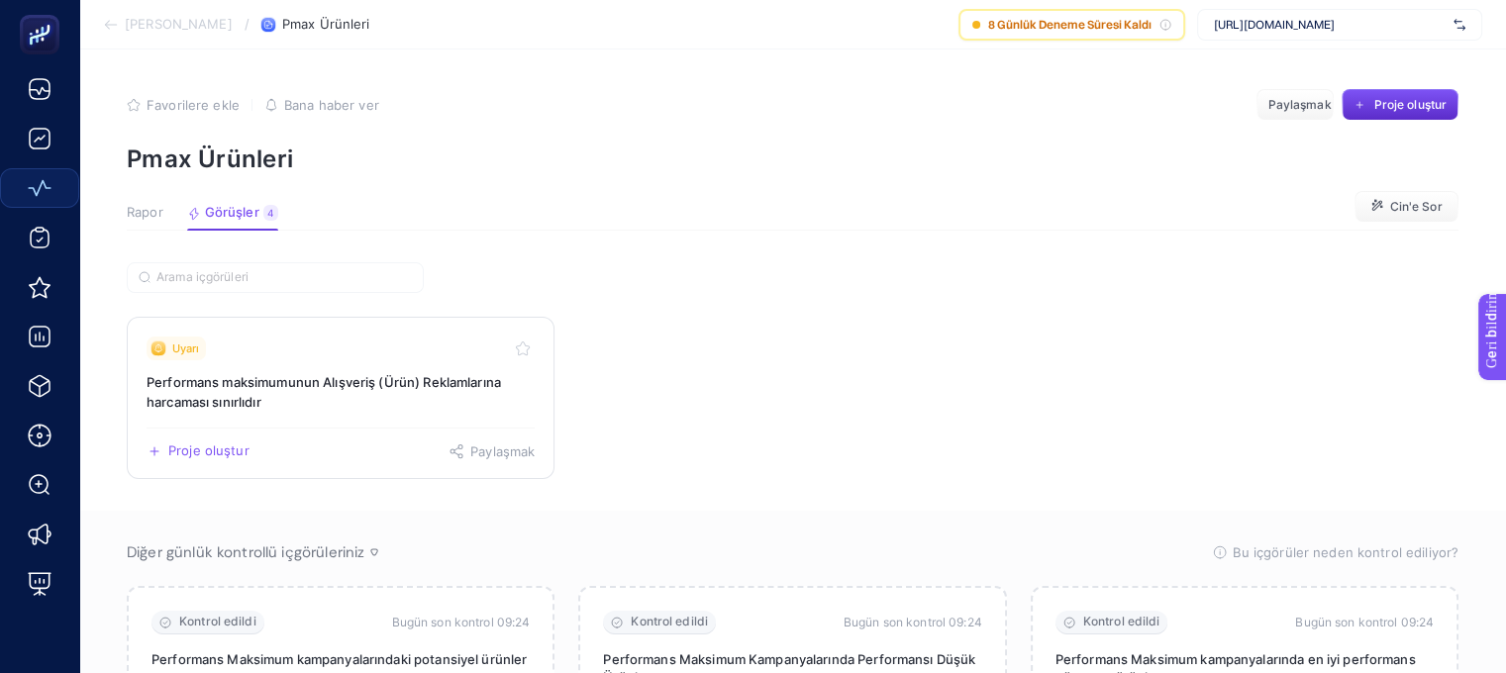
click at [345, 377] on font "Performans maksimumunun Alışveriş (Ürün) Reklamlarına harcaması sınırlıdır" at bounding box center [324, 392] width 355 height 36
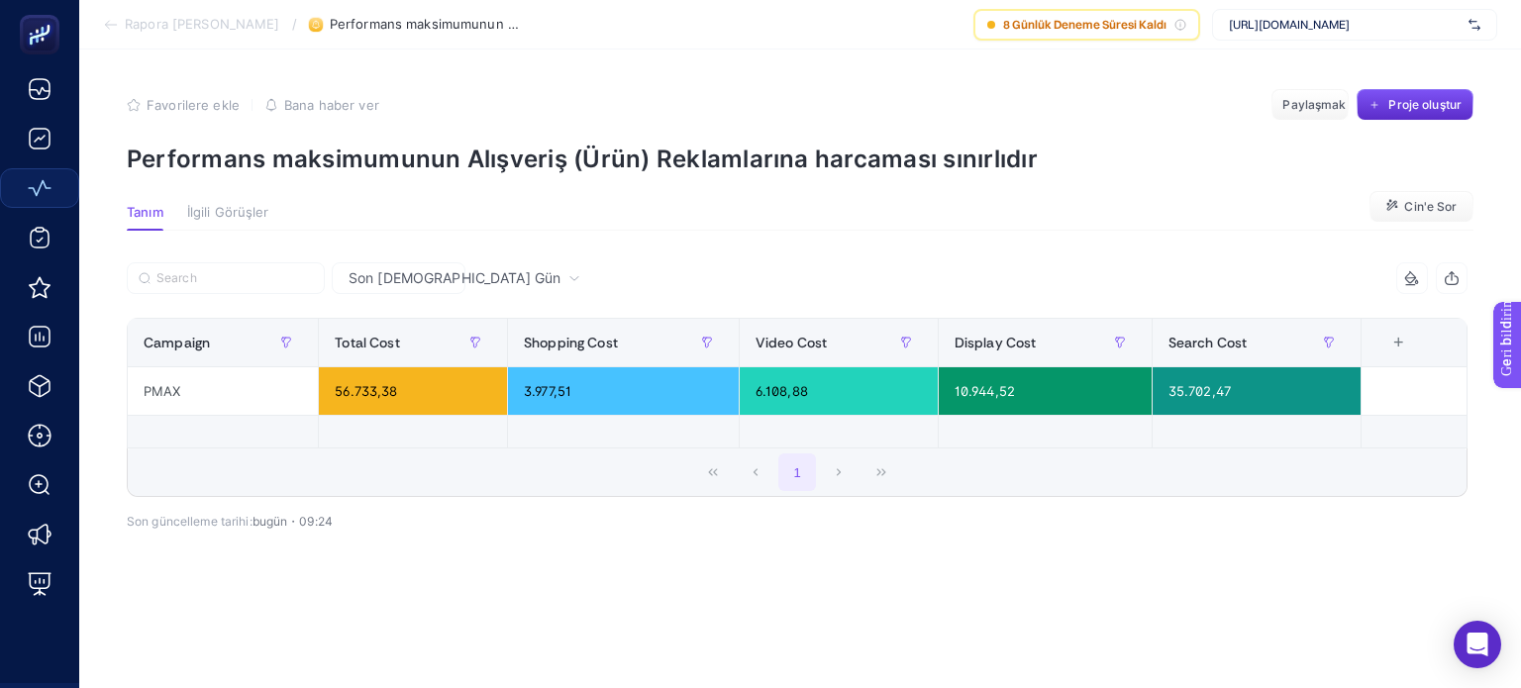
click at [1394, 348] on div "+" at bounding box center [1398, 343] width 38 height 16
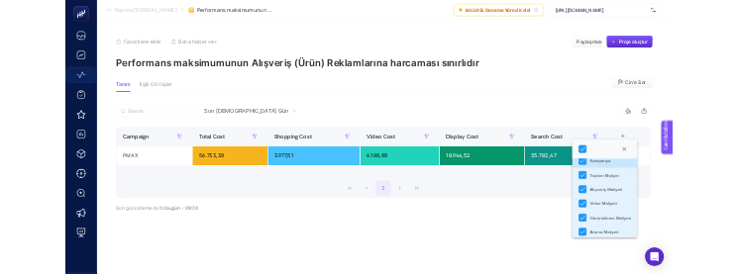
scroll to position [32, 0]
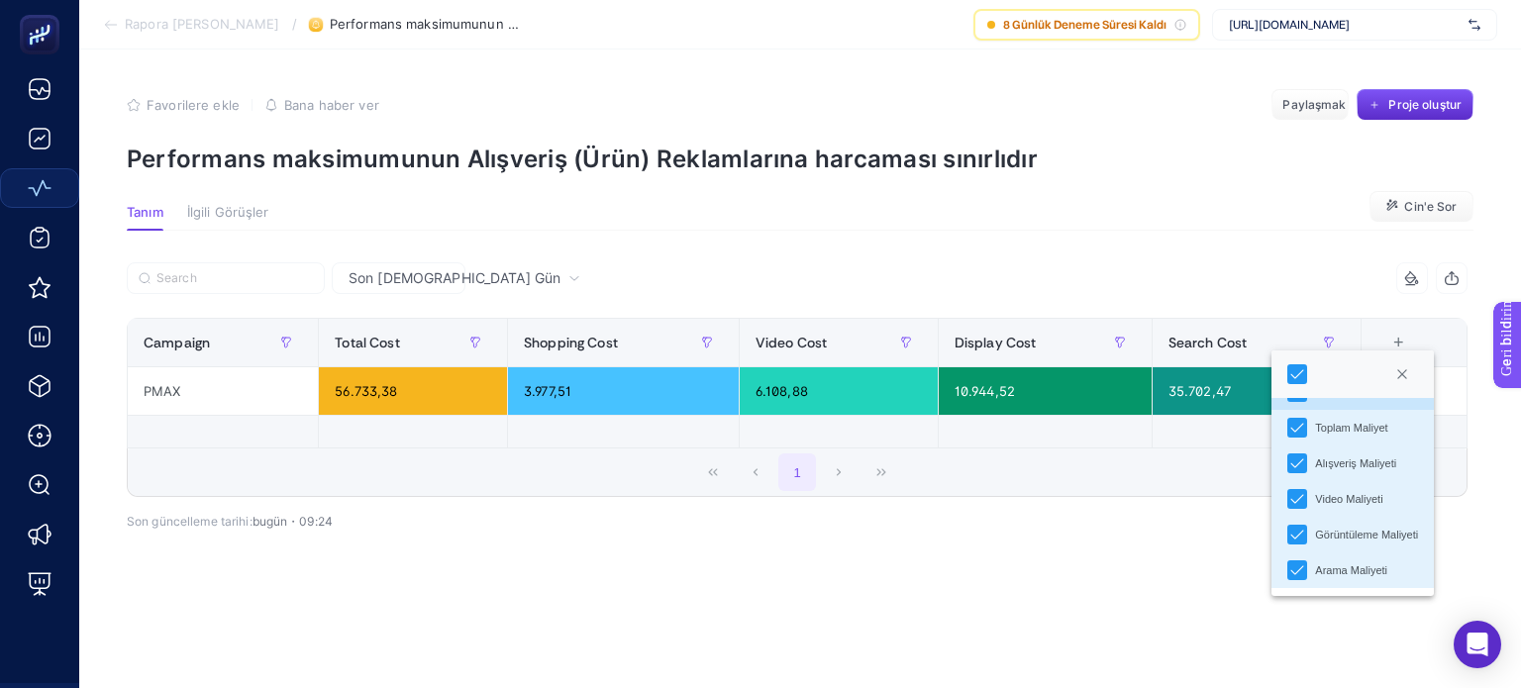
click at [813, 610] on div "Son [DEMOGRAPHIC_DATA] Gün 5 items selected Campaign Total Cost Shopping Cost V…" at bounding box center [797, 446] width 1373 height 369
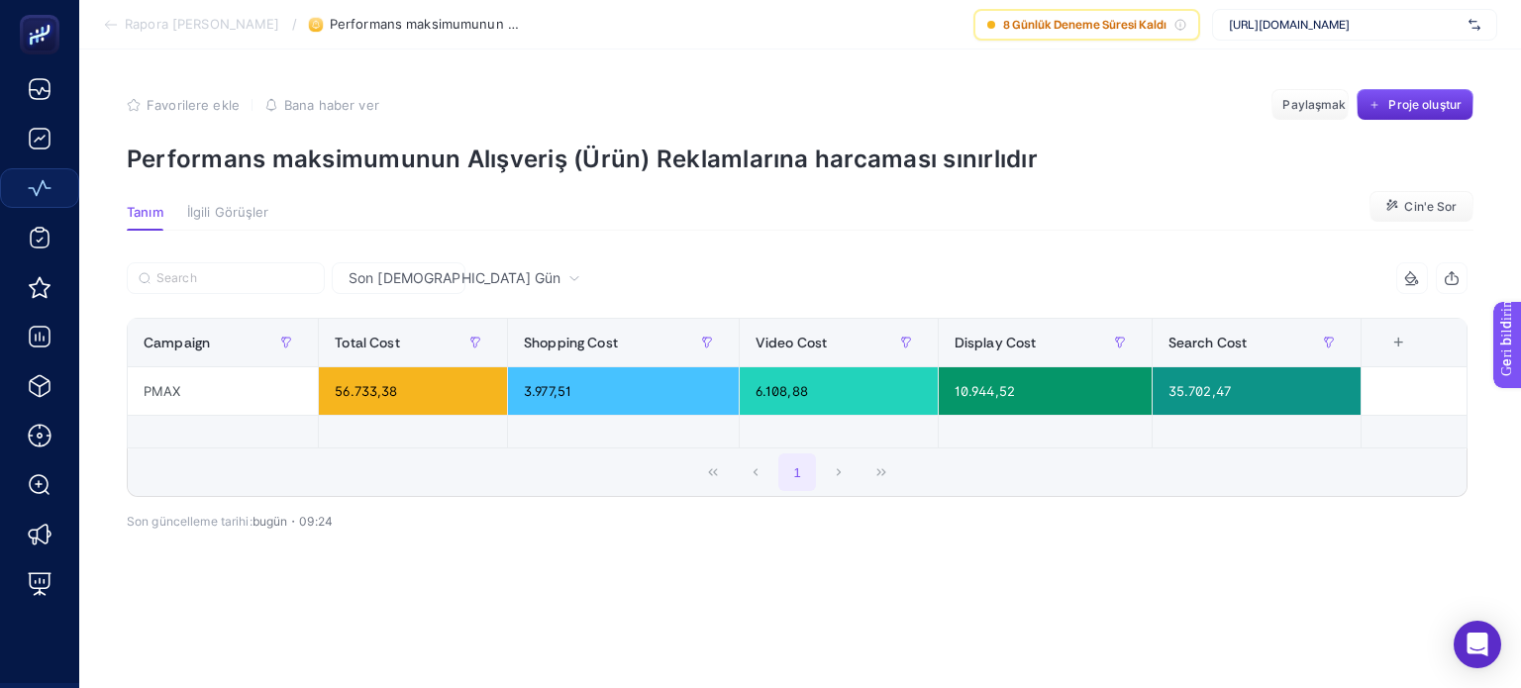
click at [1432, 208] on font "Cin'e Sor" at bounding box center [1430, 206] width 52 height 15
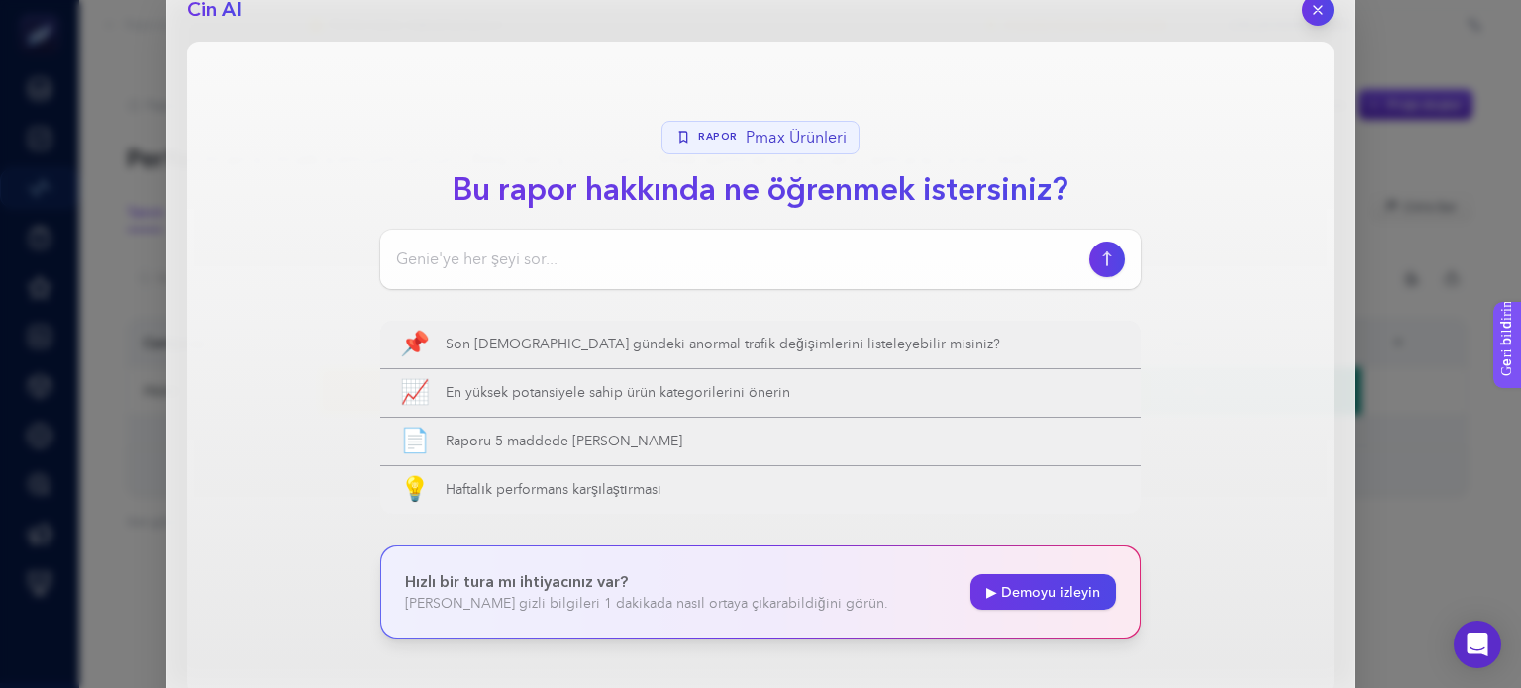
click at [586, 264] on input at bounding box center [738, 260] width 685 height 24
type input "ne öneriyorsun"
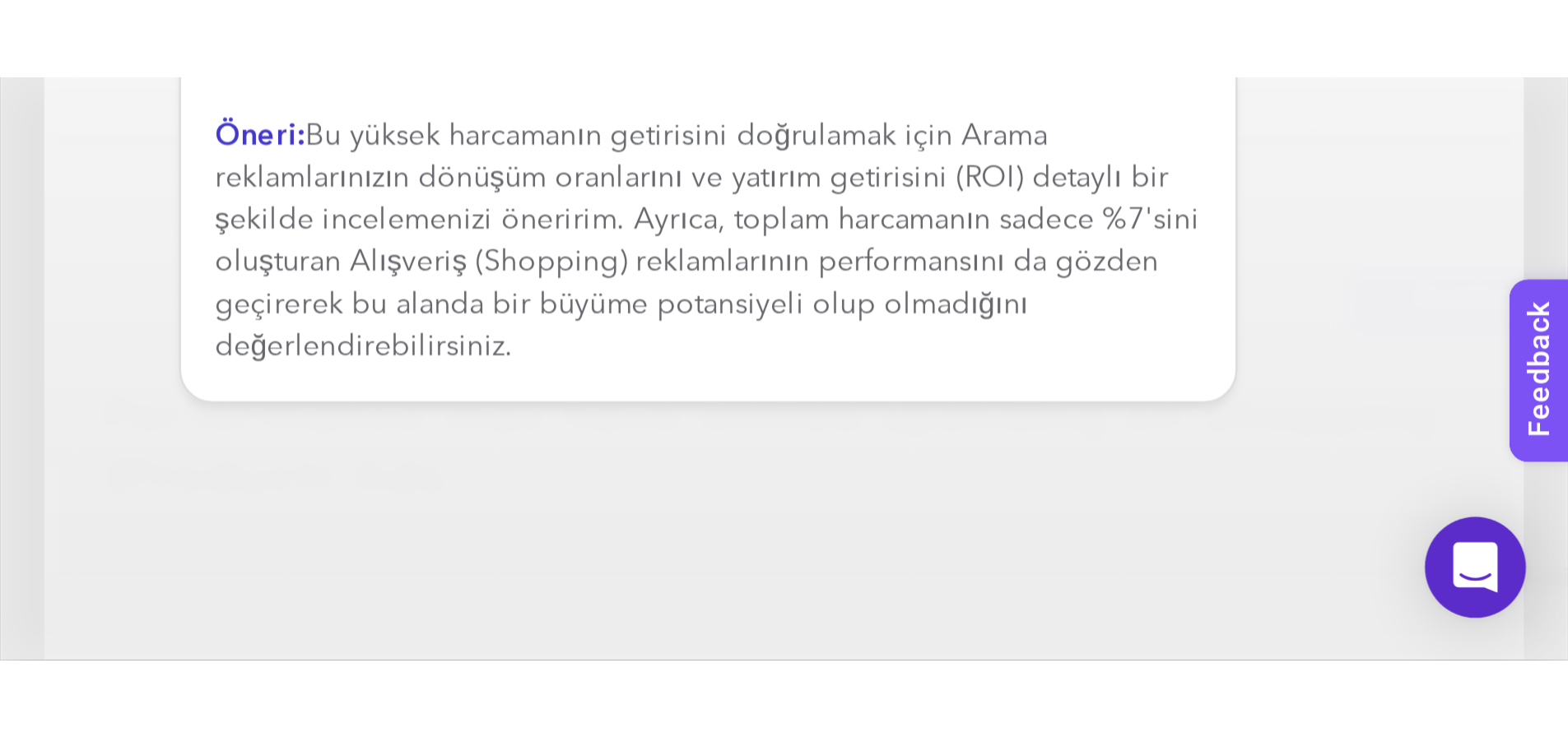
scroll to position [12, 84]
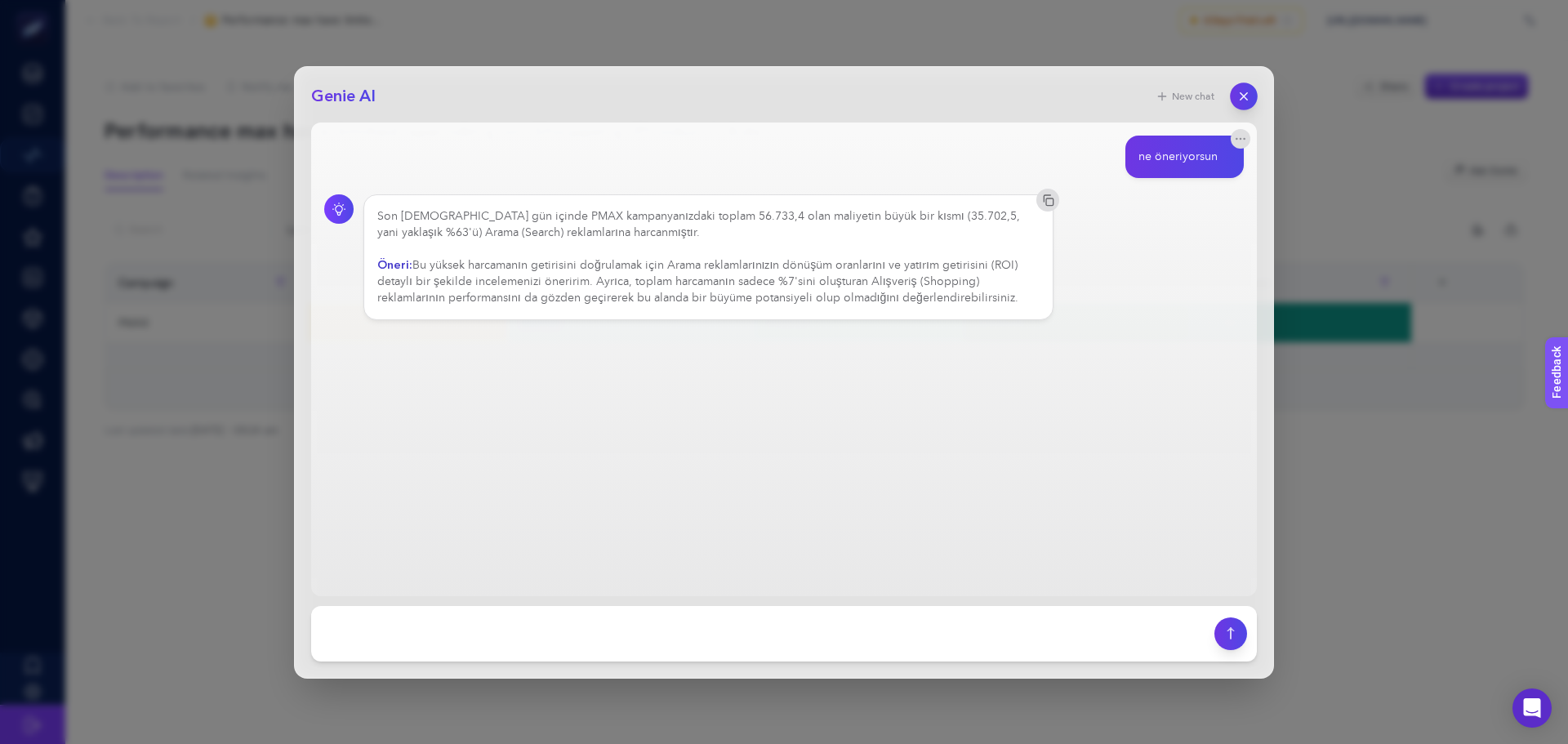
click at [1245, 96] on icon "button" at bounding box center [1244, 96] width 7 height 7
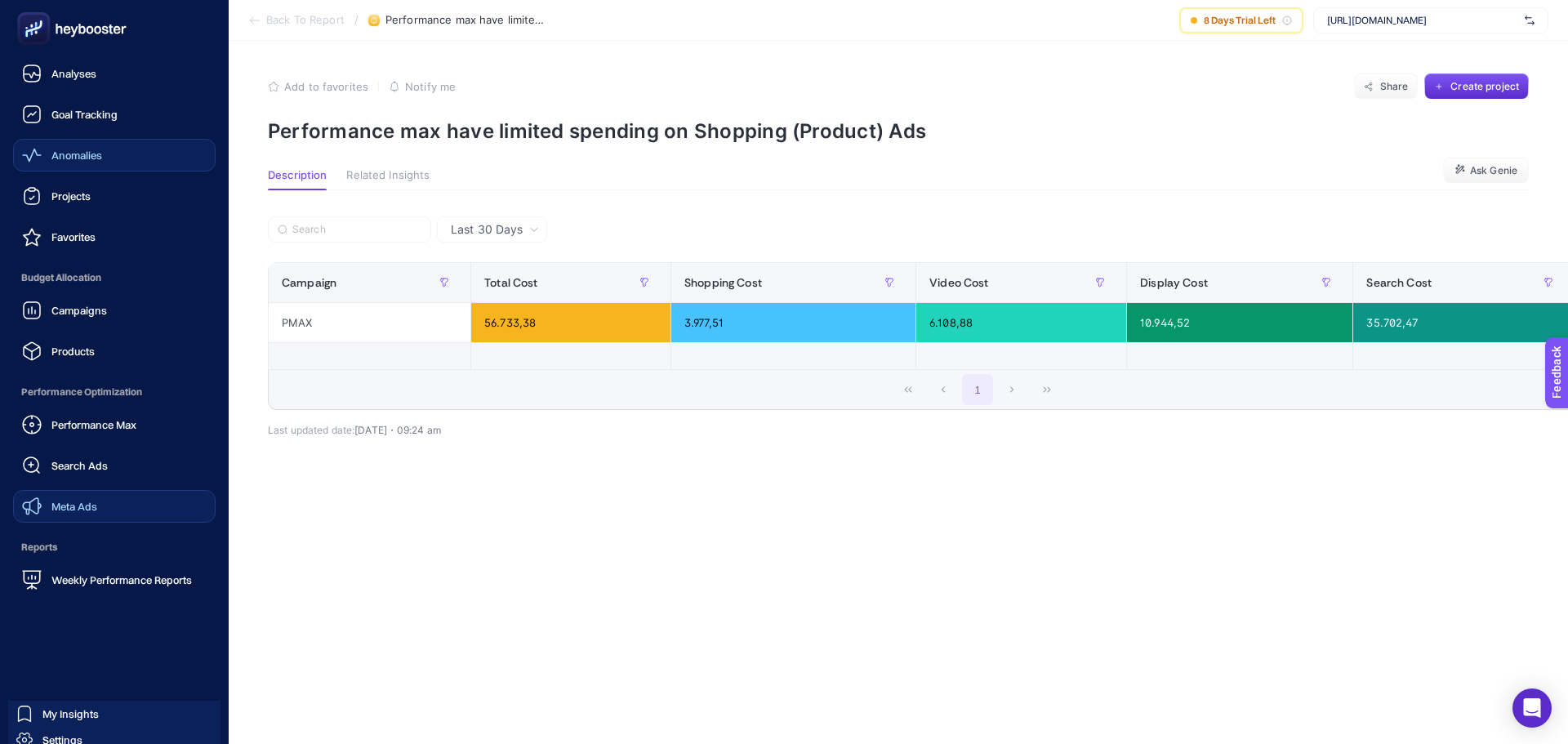
click at [62, 507] on span "Meta Ads" at bounding box center [73, 506] width 45 height 13
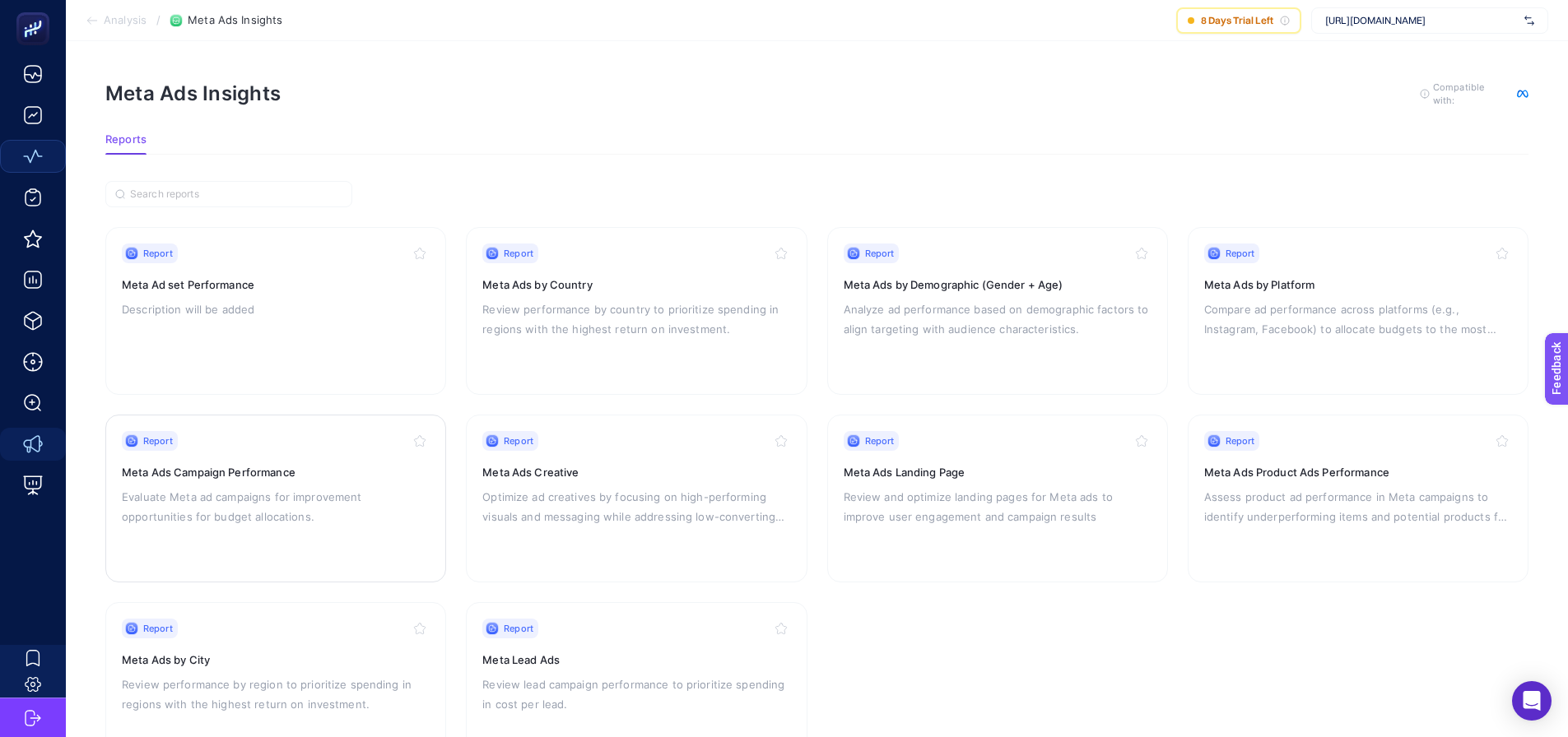
click at [336, 477] on h3 "Meta Ads Campaign Performance" at bounding box center [276, 473] width 308 height 17
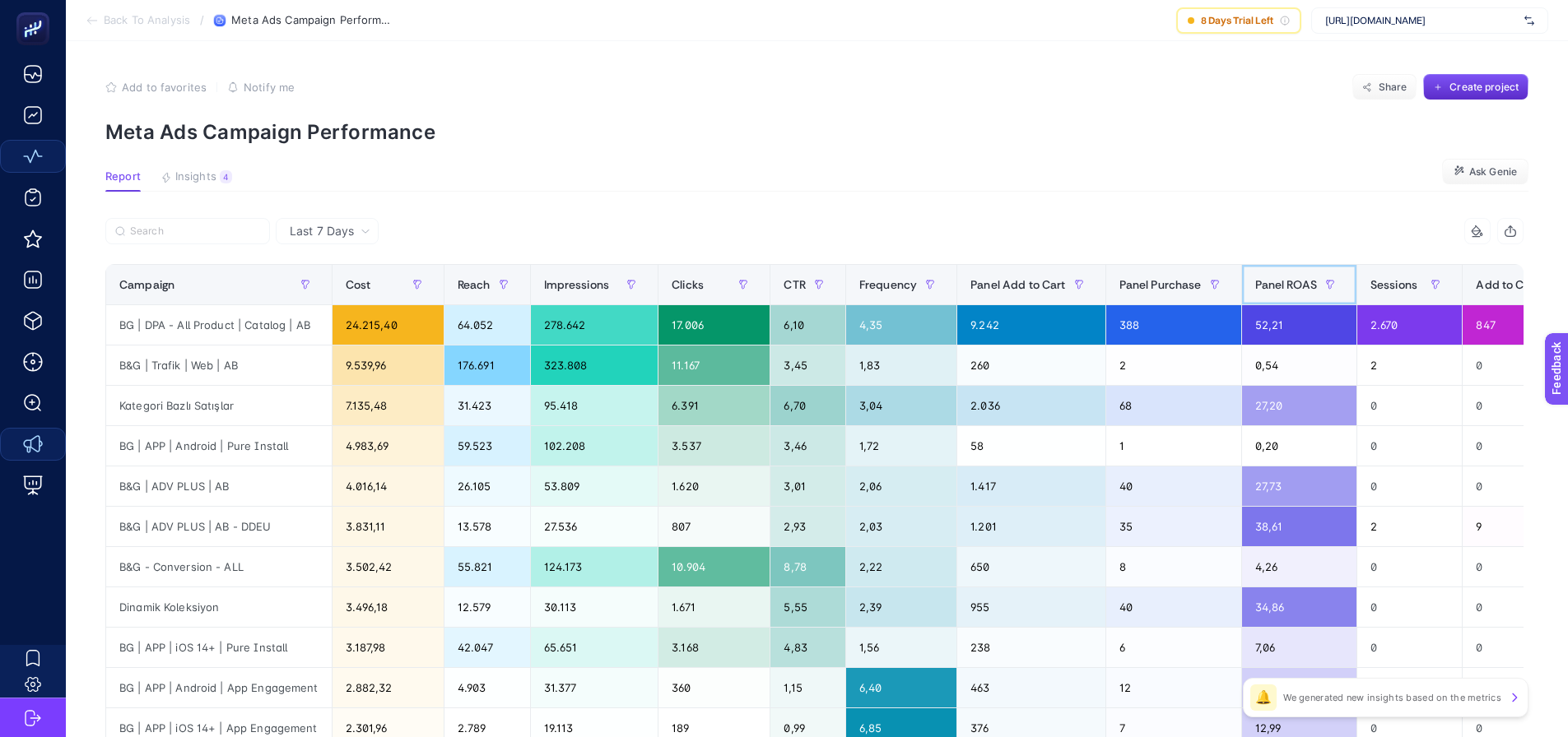
click at [1264, 287] on span "Panel ROAS" at bounding box center [1286, 285] width 62 height 13
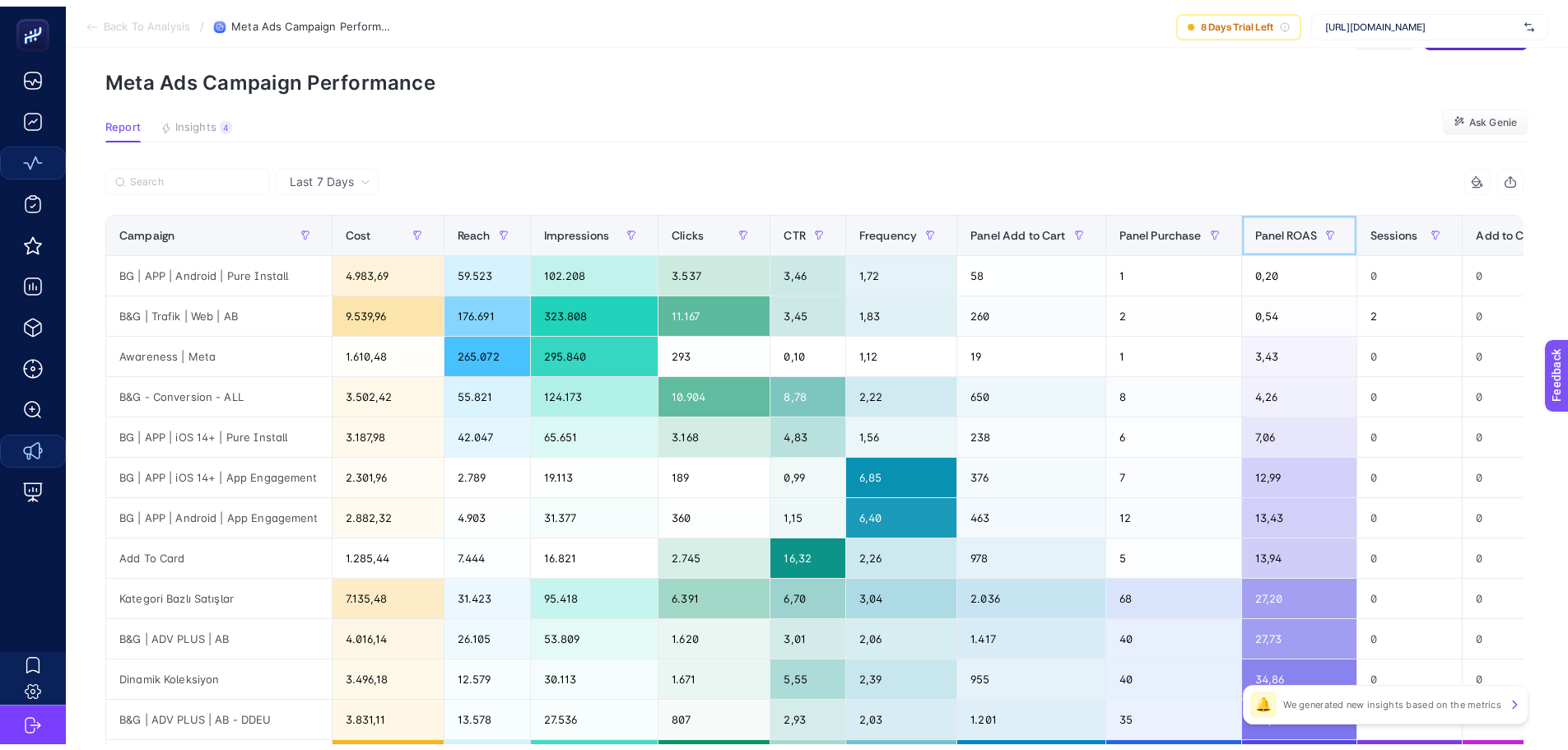
scroll to position [82, 0]
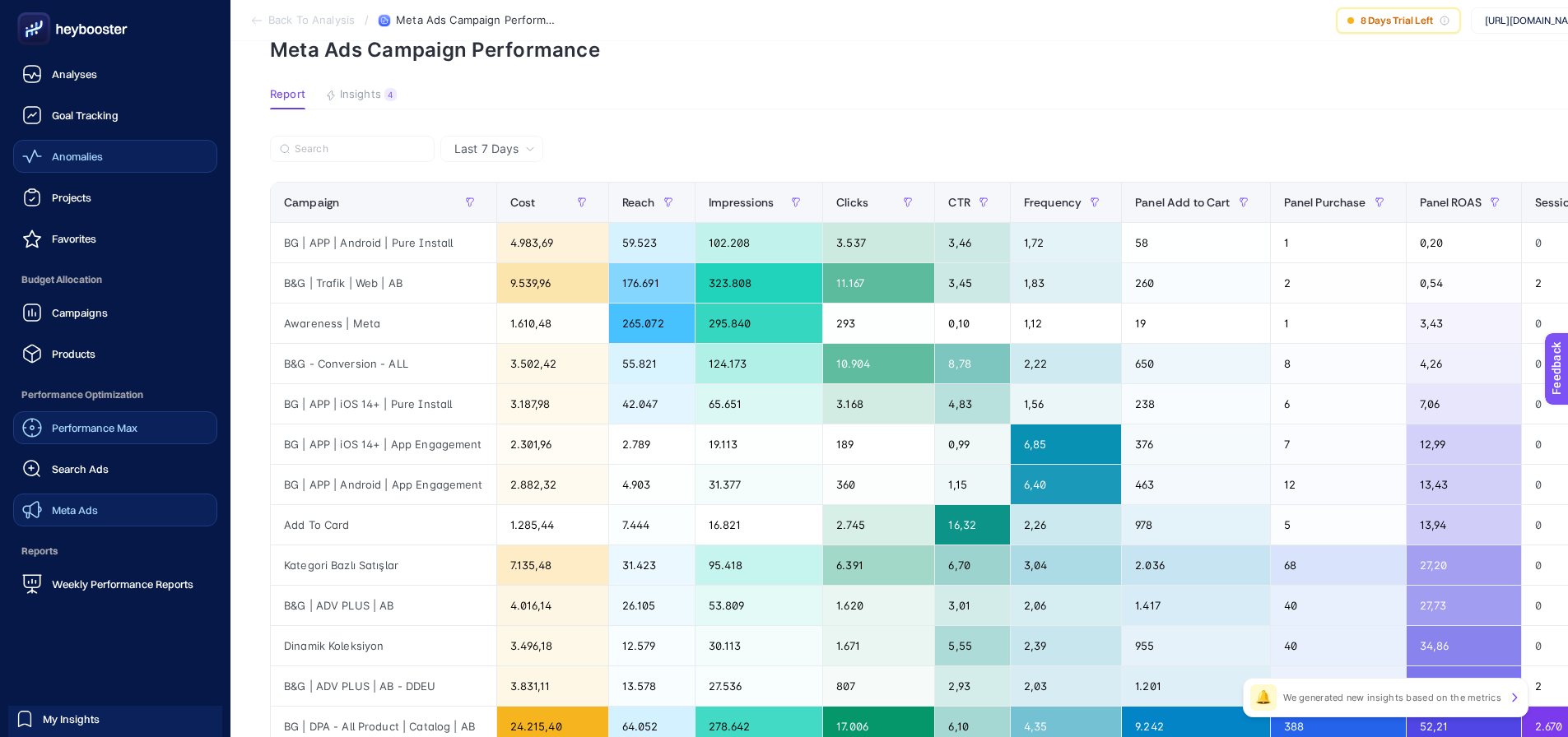
click at [90, 430] on span "Performance Max" at bounding box center [94, 428] width 86 height 13
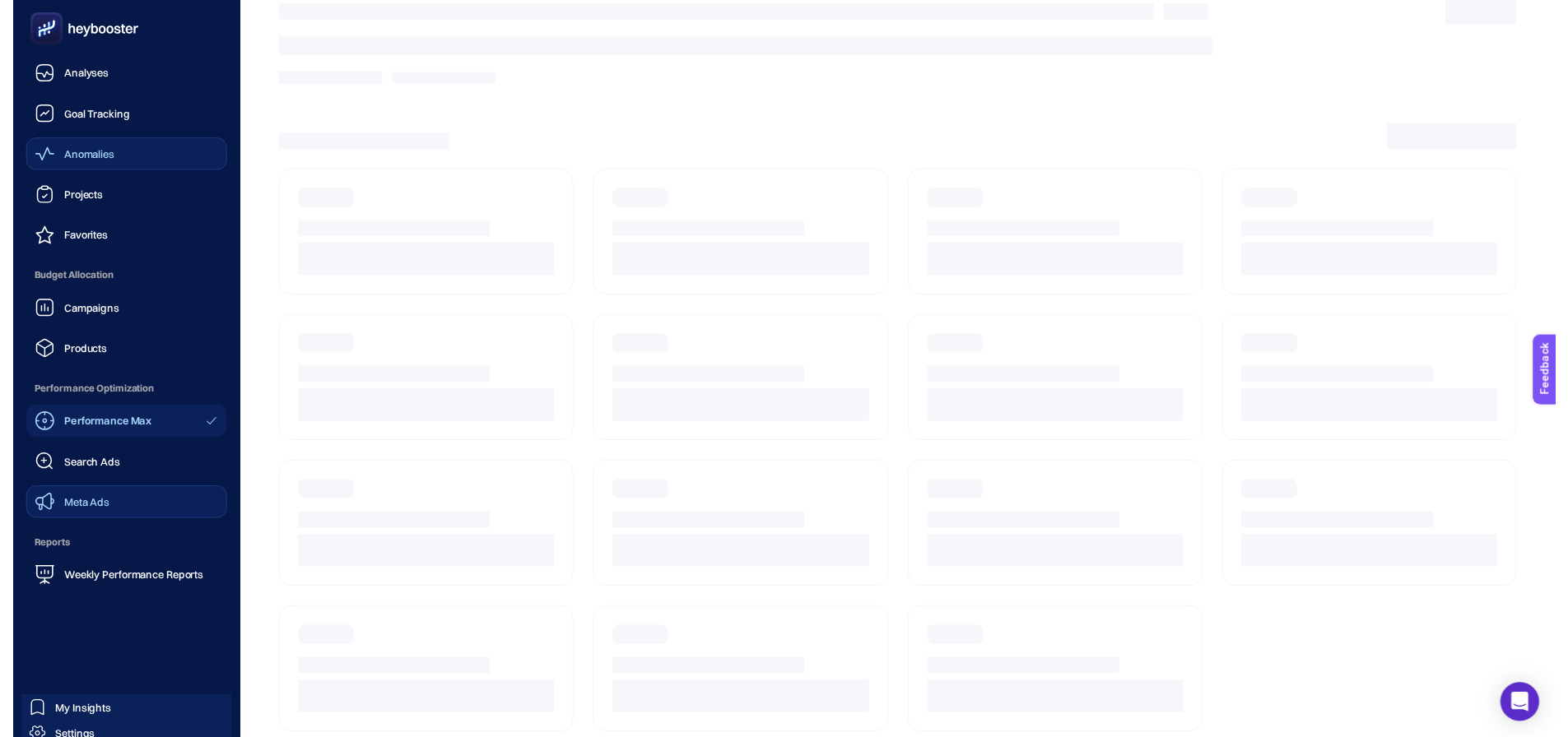
scroll to position [70, 0]
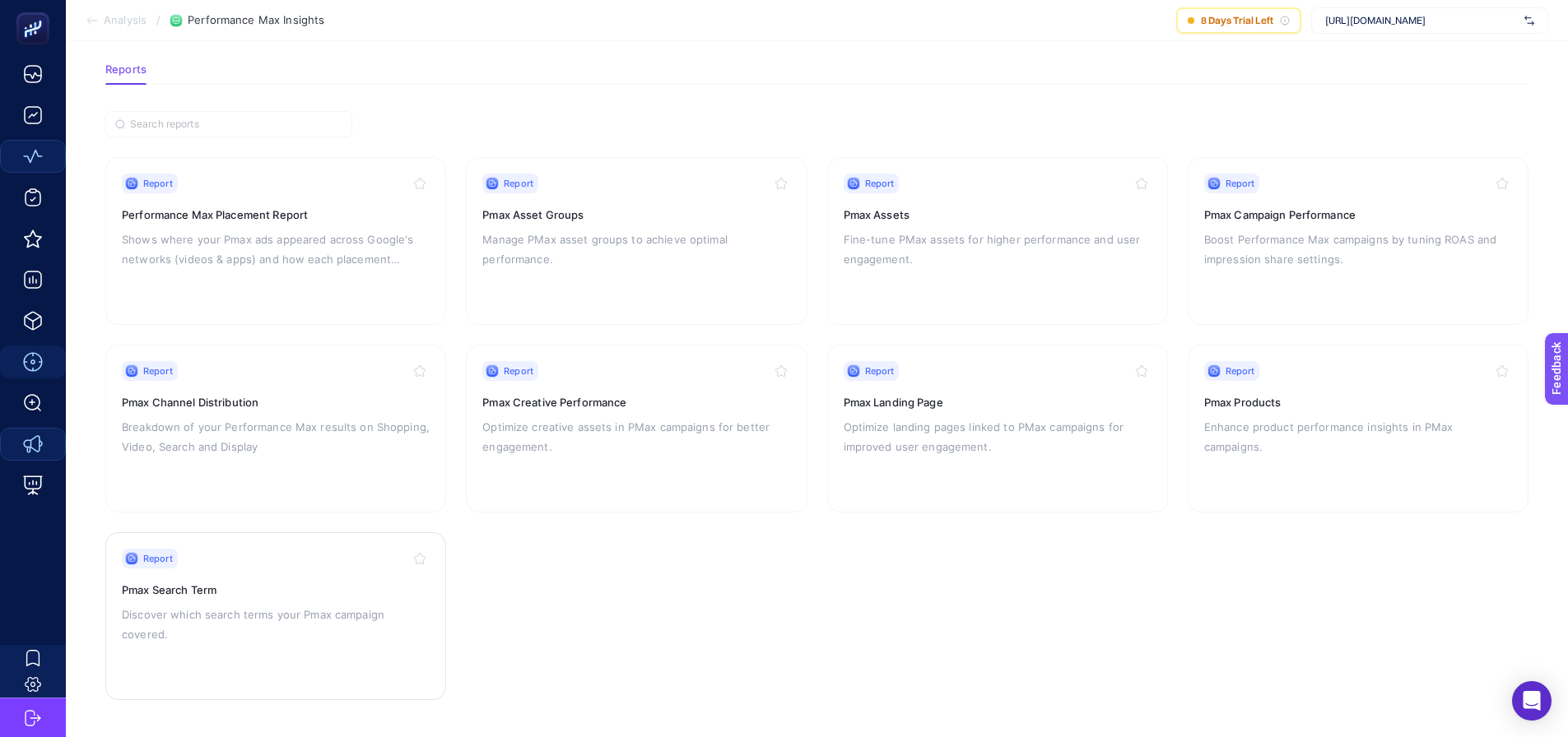
click at [253, 562] on div "Report" at bounding box center [276, 559] width 308 height 20
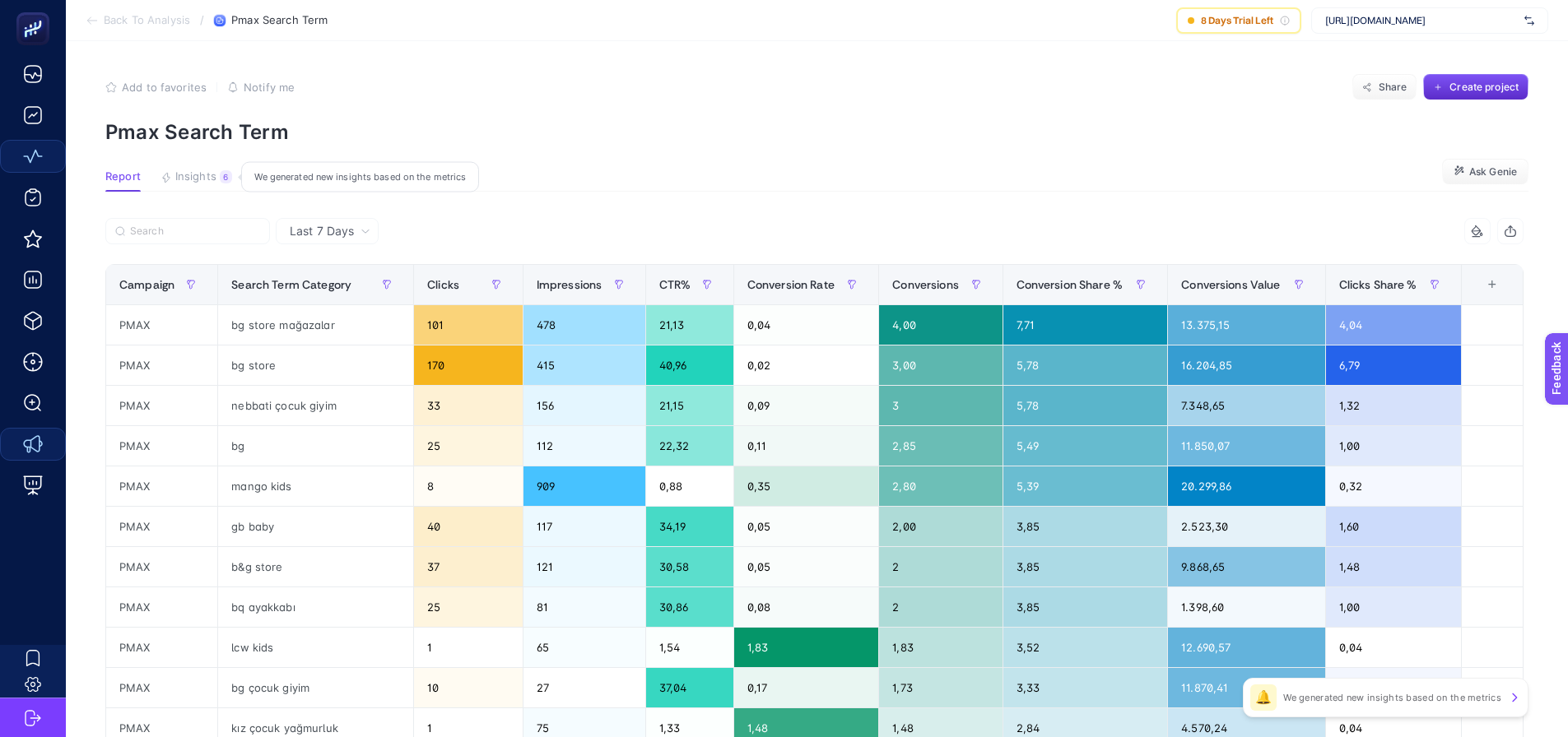
click at [204, 170] on span "Insights" at bounding box center [196, 177] width 42 height 13
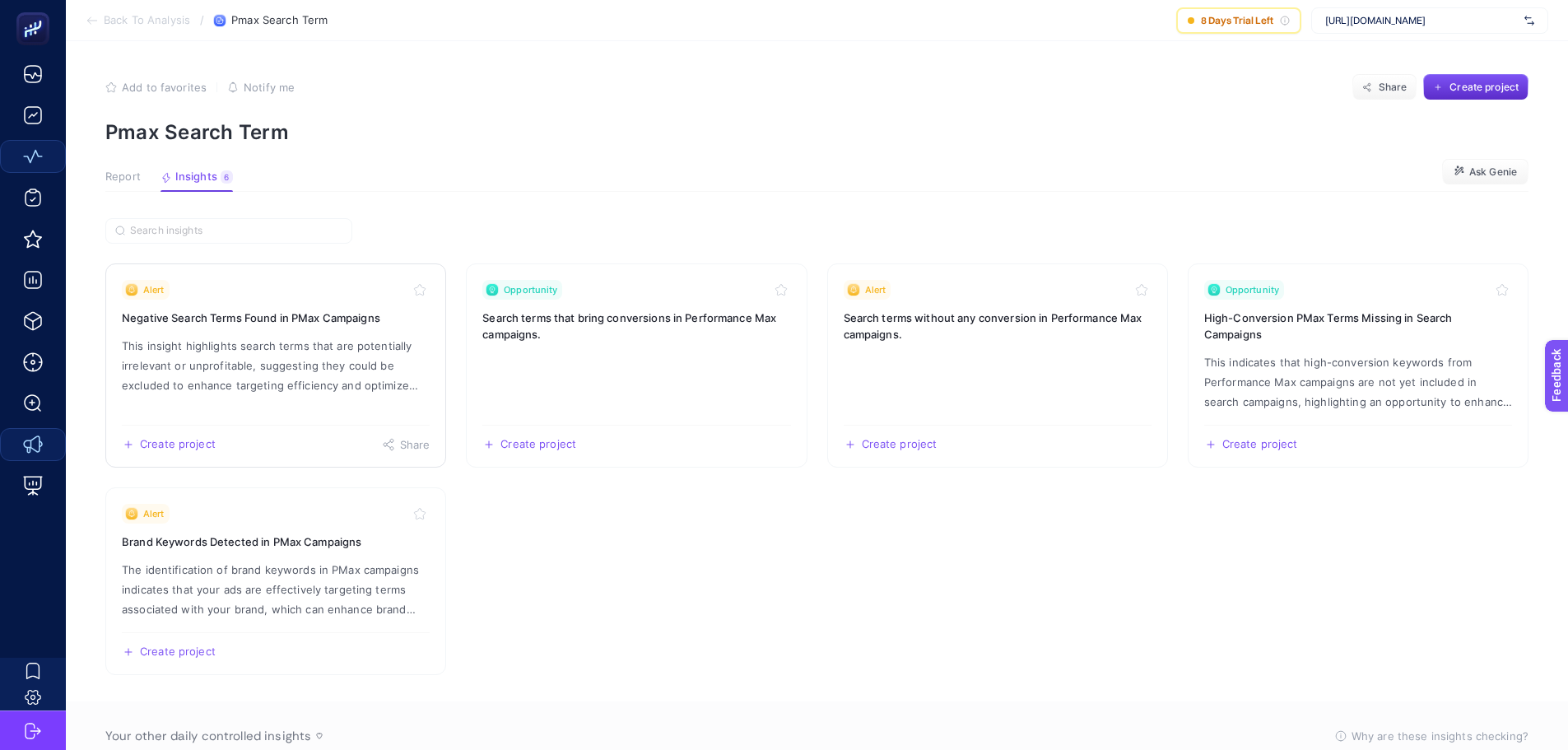
click at [305, 302] on link "Alert Negative Search Terms Found in PMax Campaigns This insight highlights sea…" at bounding box center [276, 366] width 341 height 205
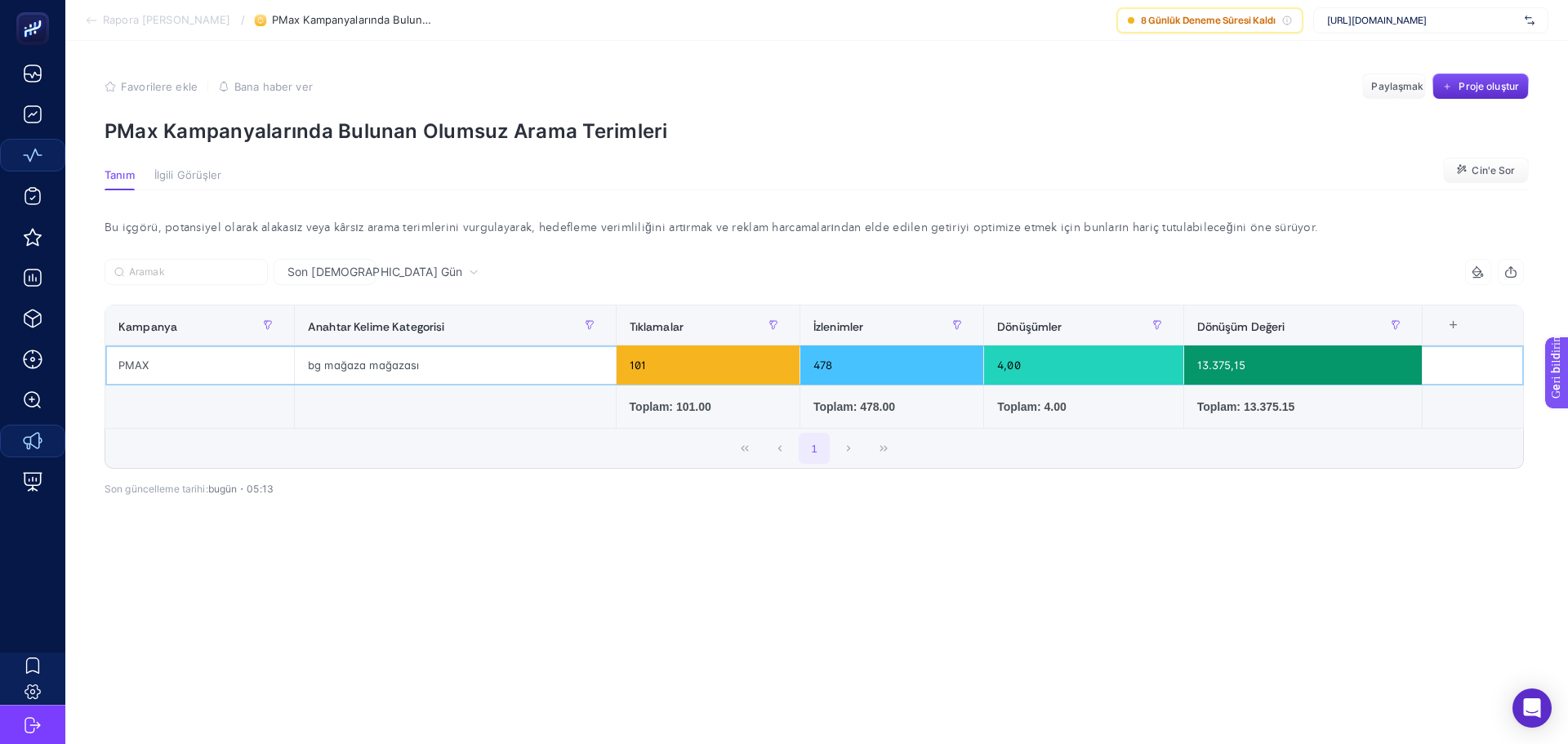
click at [381, 367] on font "bg mağaza mağazası" at bounding box center [363, 365] width 111 height 13
copy tr "bg mağaza mağazası"
